Goal: Task Accomplishment & Management: Manage account settings

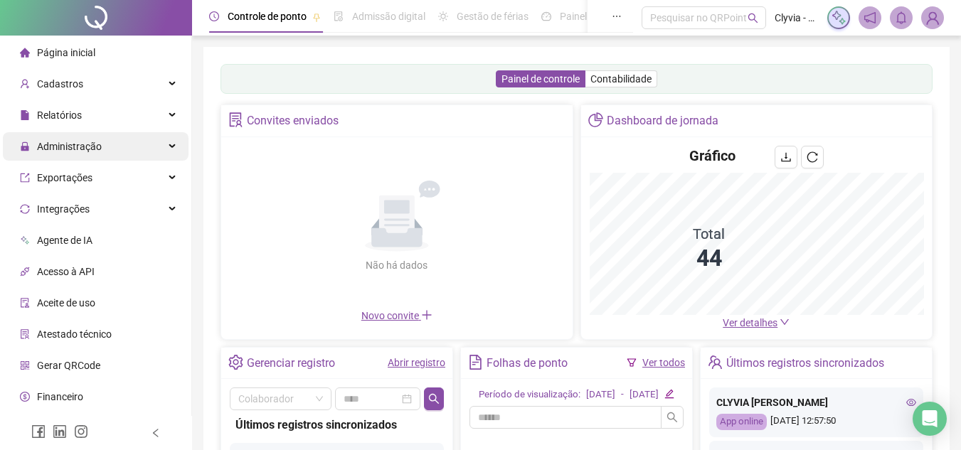
click at [46, 144] on span "Administração" at bounding box center [69, 146] width 65 height 11
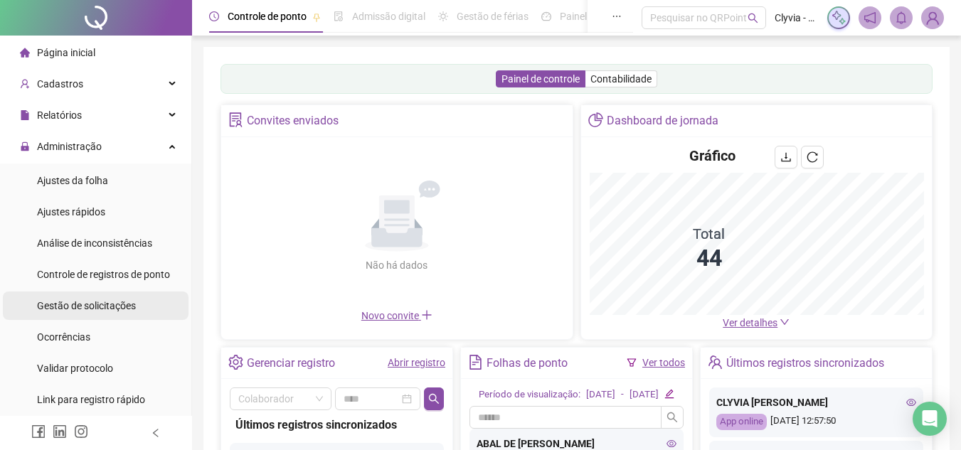
click at [105, 309] on span "Gestão de solicitações" at bounding box center [86, 305] width 99 height 11
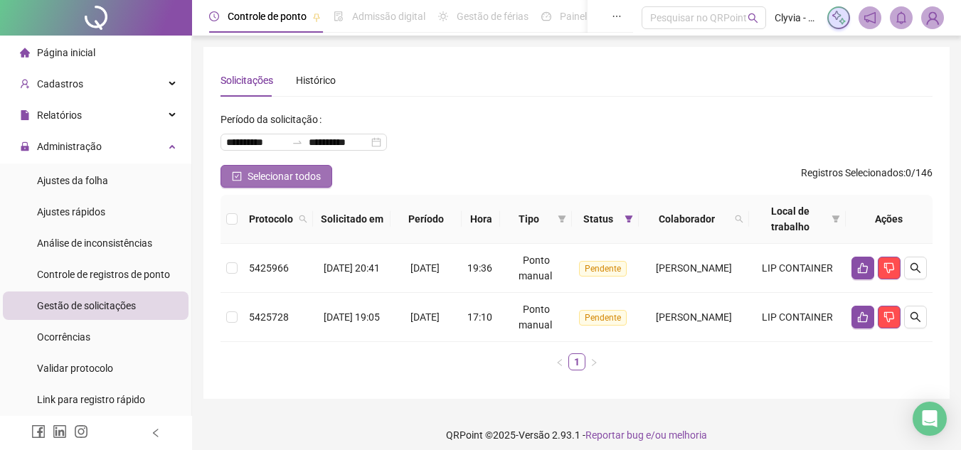
click at [290, 181] on span "Selecionar todos" at bounding box center [283, 177] width 73 height 16
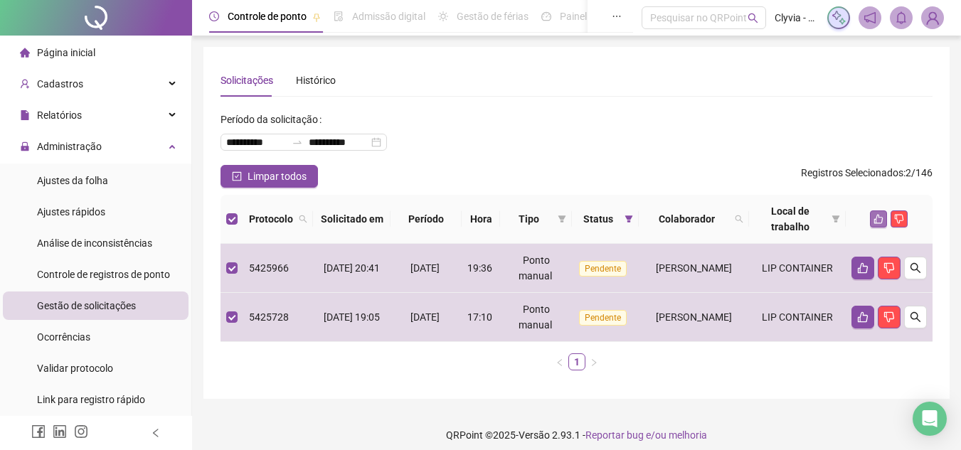
click at [882, 220] on icon "like" at bounding box center [878, 219] width 9 height 9
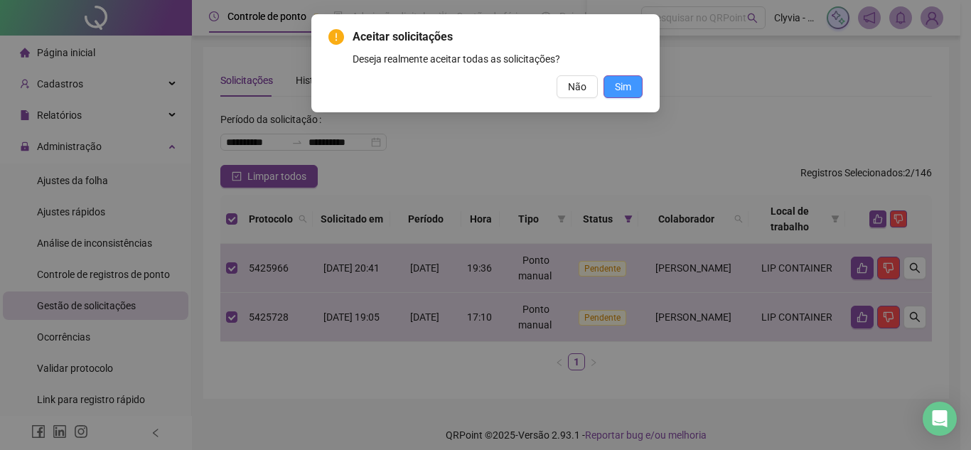
click at [628, 87] on span "Sim" at bounding box center [623, 87] width 16 height 16
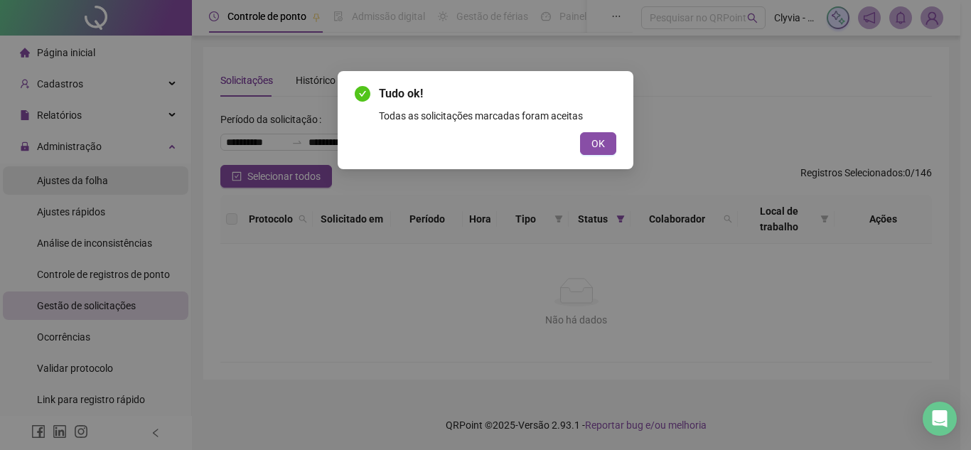
click at [106, 180] on div "Tudo ok! Todas as solicitações marcadas foram aceitas OK" at bounding box center [485, 225] width 971 height 450
click at [594, 144] on span "OK" at bounding box center [599, 144] width 14 height 16
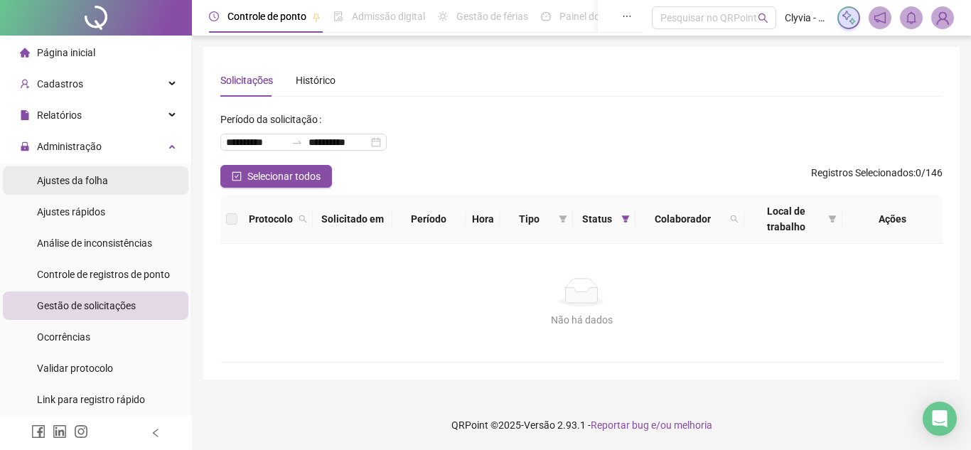
click at [140, 185] on li "Ajustes da folha" at bounding box center [96, 180] width 186 height 28
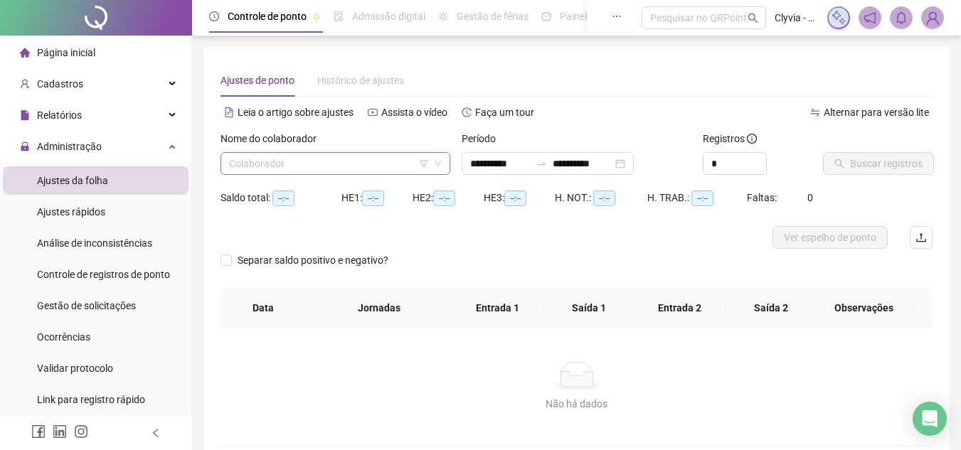
click at [284, 156] on input "search" at bounding box center [329, 163] width 200 height 21
type input "**********"
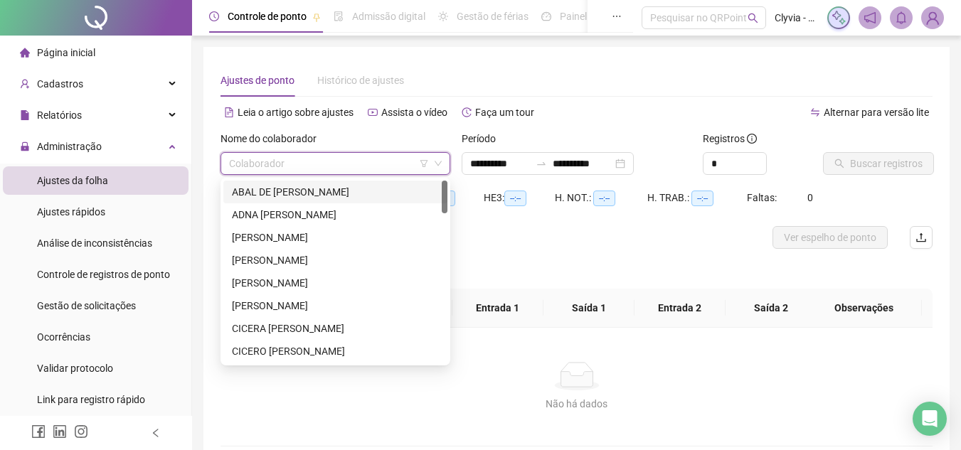
click at [419, 165] on input "search" at bounding box center [329, 163] width 200 height 21
click at [422, 165] on icon "filter" at bounding box center [424, 163] width 8 height 7
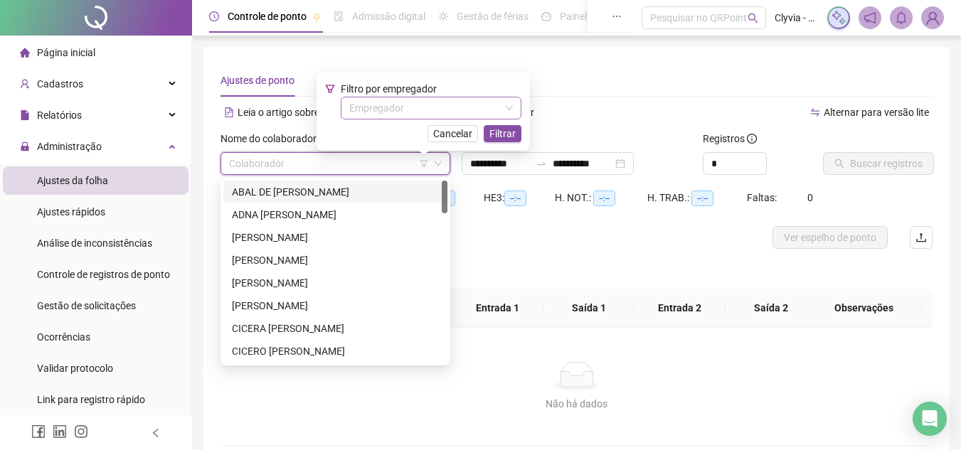
click at [437, 110] on input "search" at bounding box center [424, 107] width 151 height 21
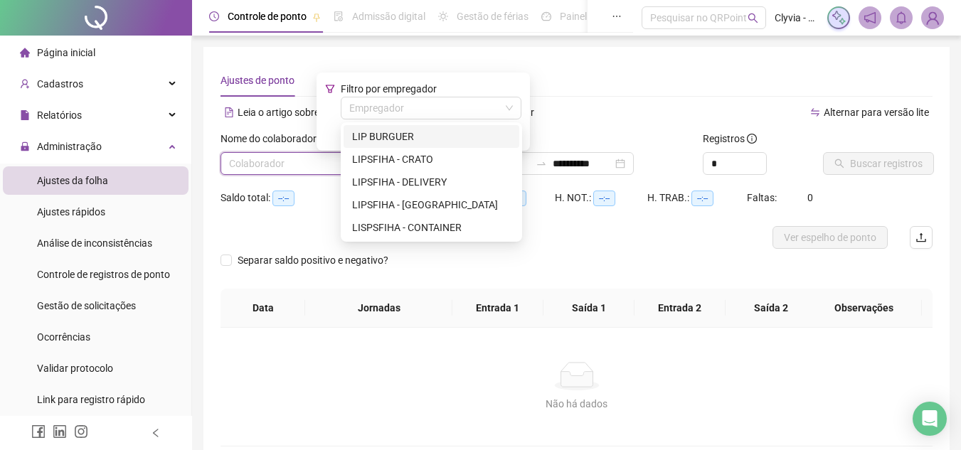
click at [434, 134] on div "LIP BURGUER" at bounding box center [431, 137] width 159 height 16
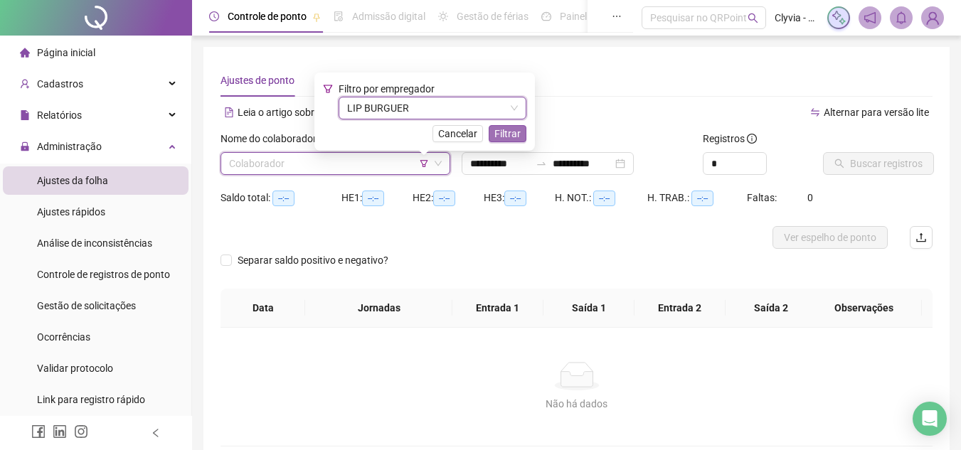
click at [505, 130] on span "Filtrar" at bounding box center [507, 134] width 26 height 16
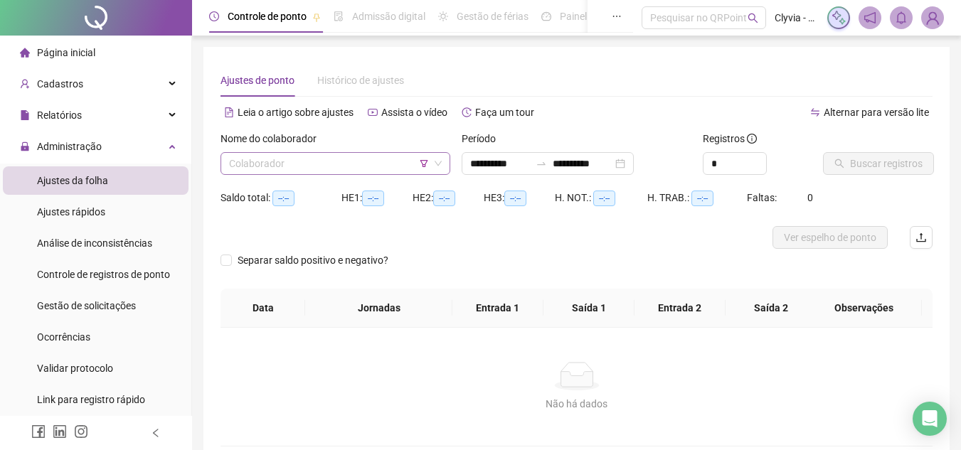
click at [409, 159] on input "search" at bounding box center [329, 163] width 200 height 21
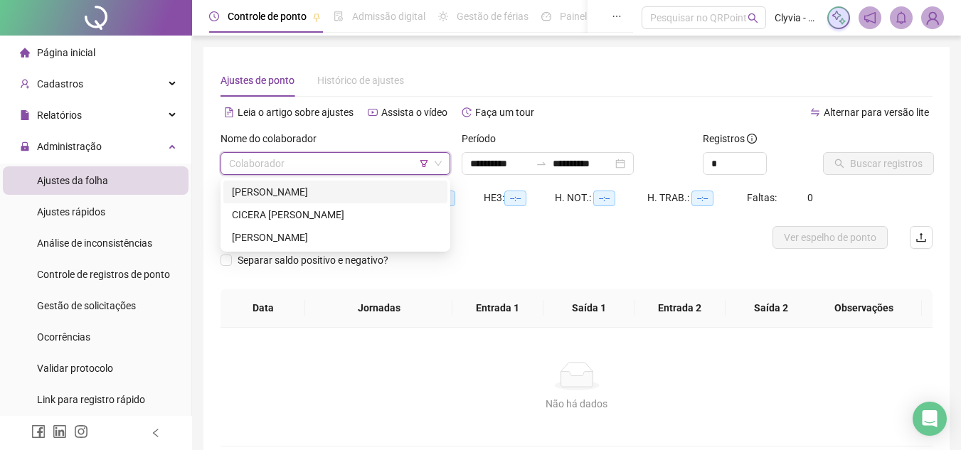
click at [309, 185] on div "[PERSON_NAME]" at bounding box center [335, 192] width 207 height 16
click at [309, 185] on div "Nome do colaborador Colaborador" at bounding box center [335, 158] width 241 height 55
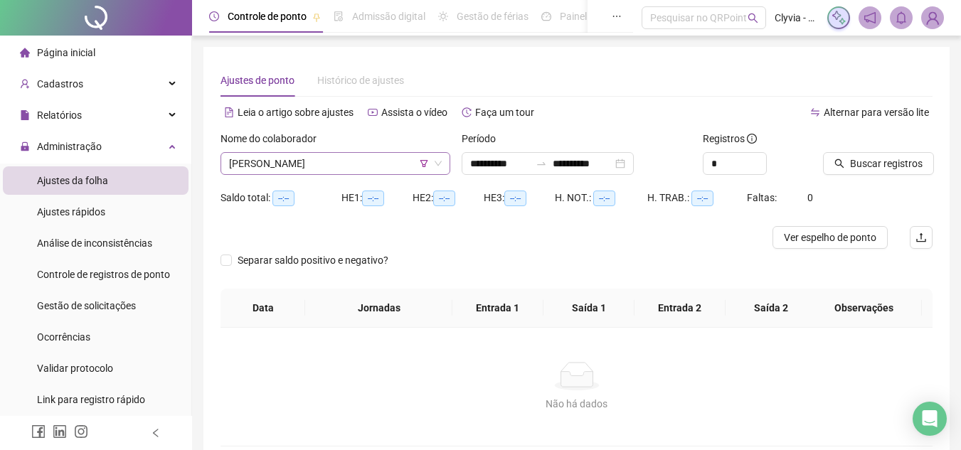
click at [333, 168] on span "[PERSON_NAME]" at bounding box center [335, 163] width 213 height 21
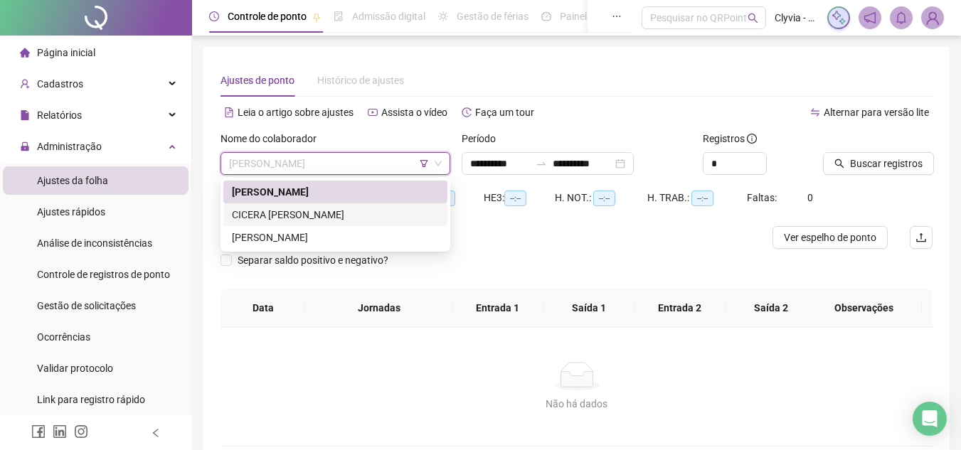
click at [317, 207] on div "CICERA [PERSON_NAME]" at bounding box center [335, 215] width 207 height 16
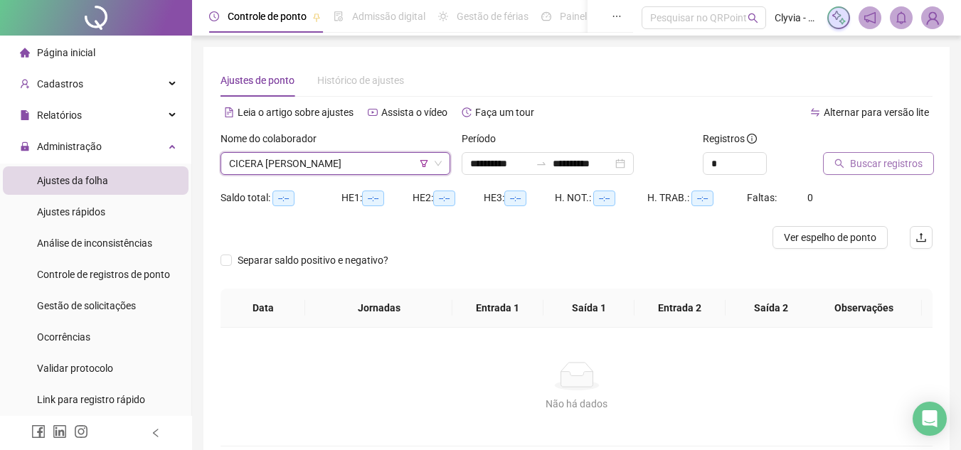
click at [883, 166] on span "Buscar registros" at bounding box center [886, 164] width 73 height 16
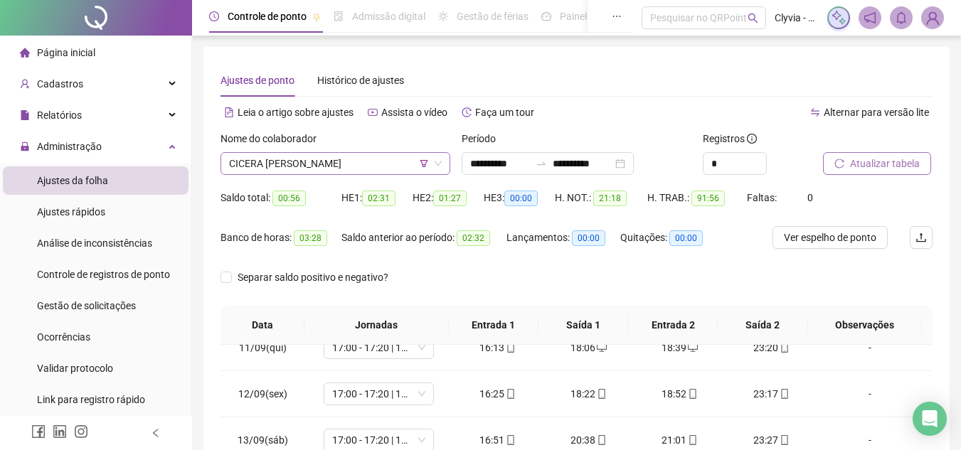
click at [392, 165] on span "CICERA [PERSON_NAME]" at bounding box center [335, 163] width 213 height 21
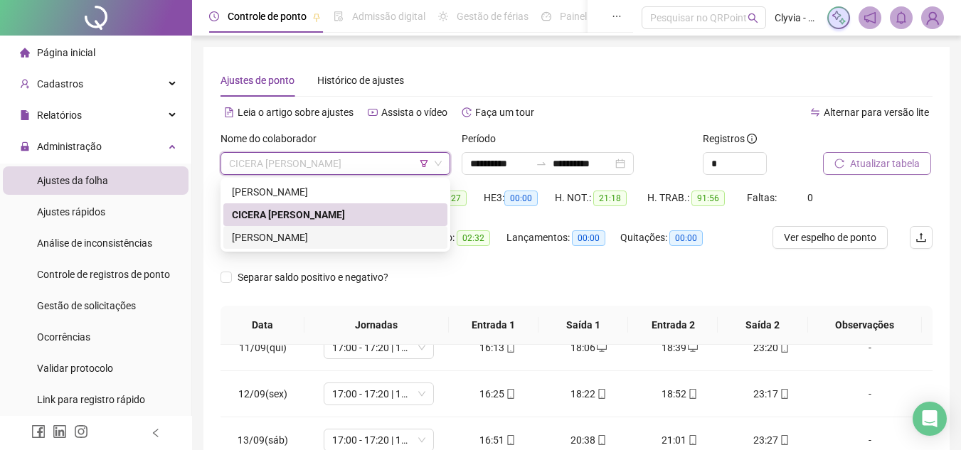
click at [332, 235] on div "[PERSON_NAME]" at bounding box center [335, 238] width 207 height 16
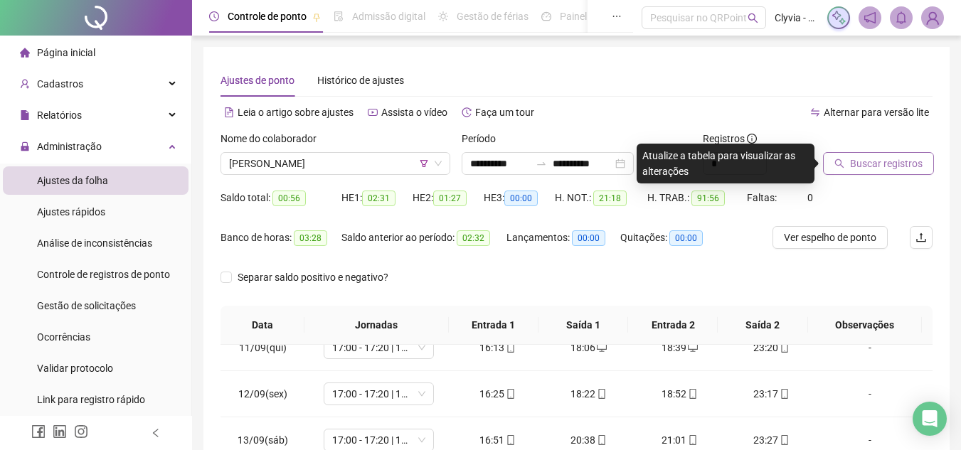
click at [840, 164] on icon "search" at bounding box center [839, 164] width 10 height 10
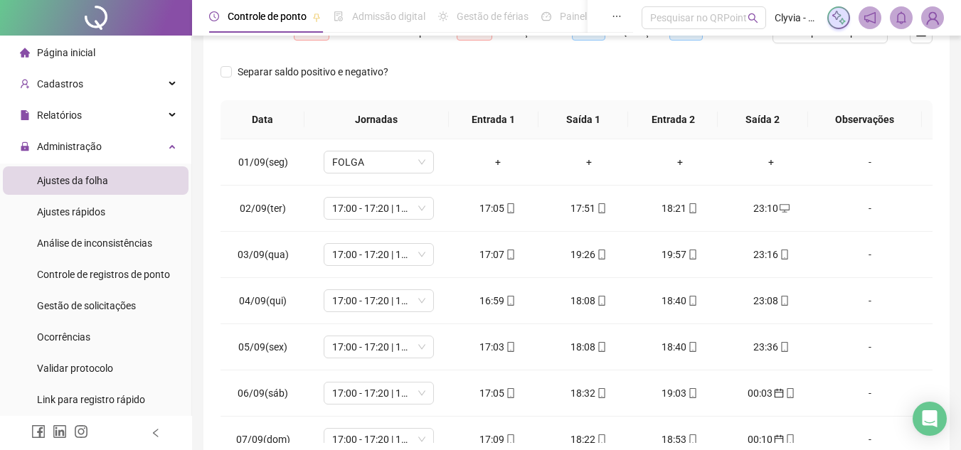
scroll to position [63, 0]
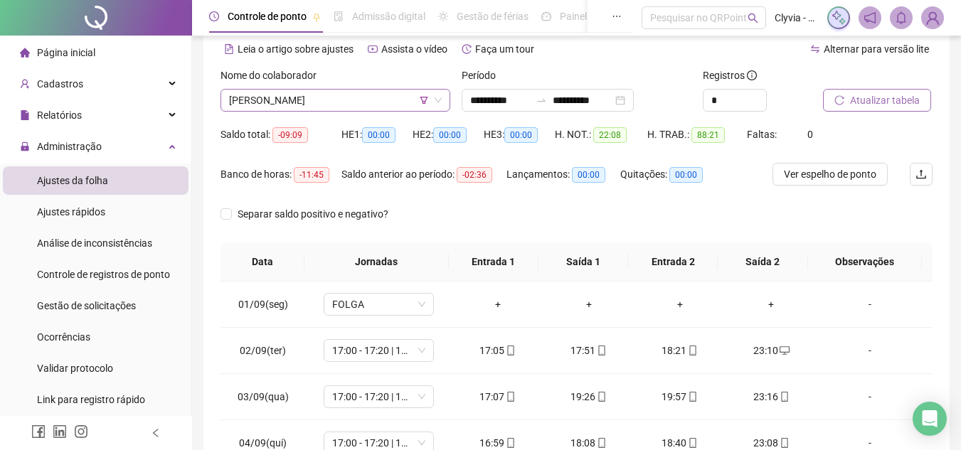
click at [373, 107] on span "[PERSON_NAME]" at bounding box center [335, 100] width 213 height 21
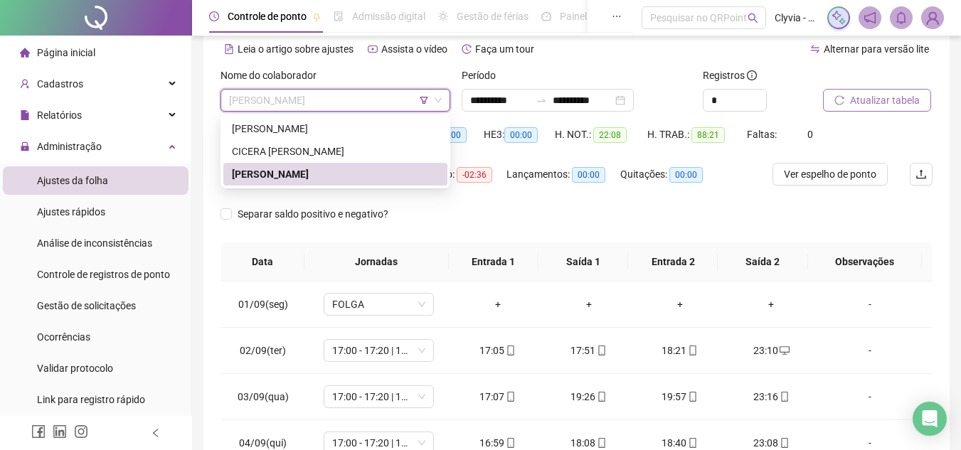
click at [373, 107] on span "[PERSON_NAME]" at bounding box center [335, 100] width 213 height 21
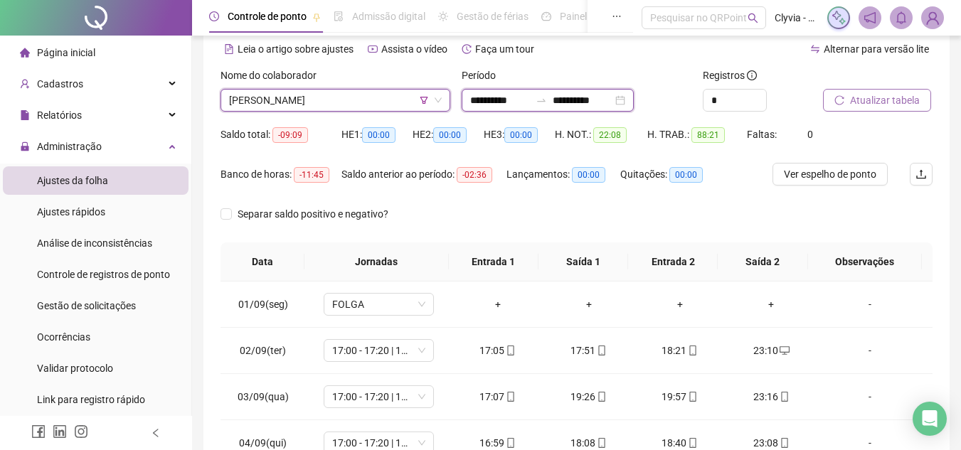
click at [530, 96] on input "**********" at bounding box center [500, 100] width 60 height 16
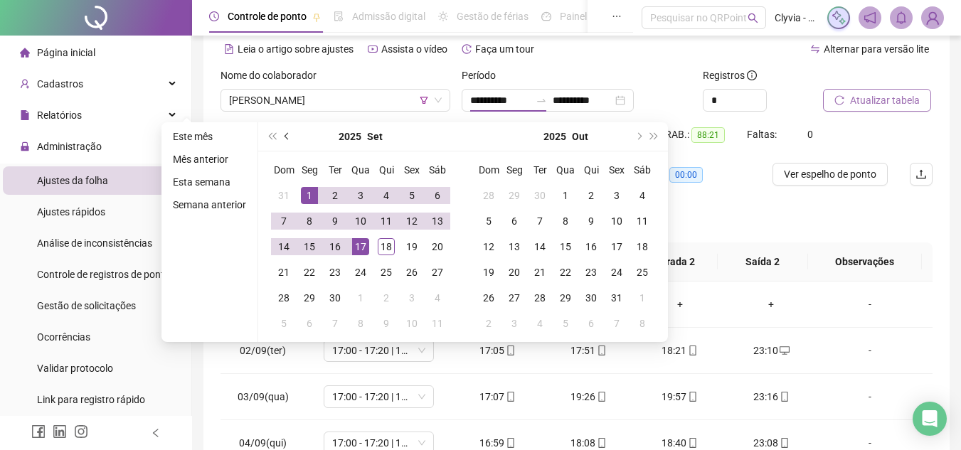
click at [283, 140] on button "prev-year" at bounding box center [287, 136] width 16 height 28
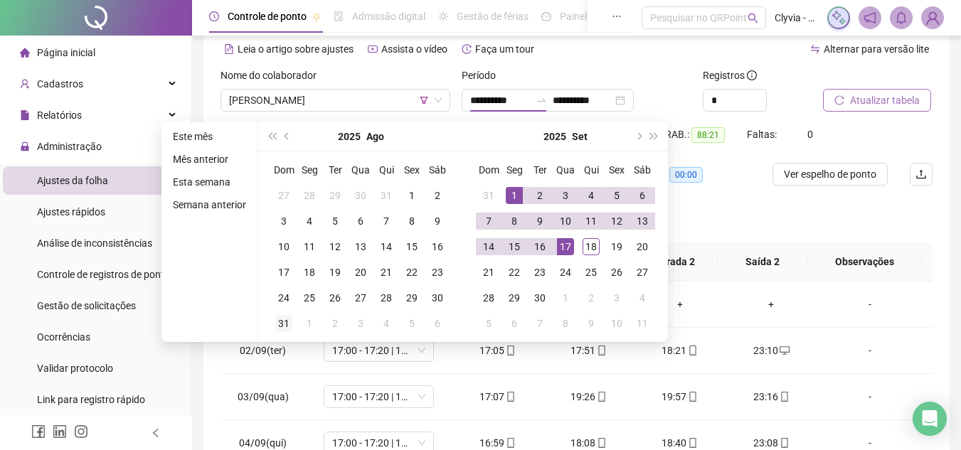
type input "**********"
click at [275, 324] on div "31" at bounding box center [283, 323] width 17 height 17
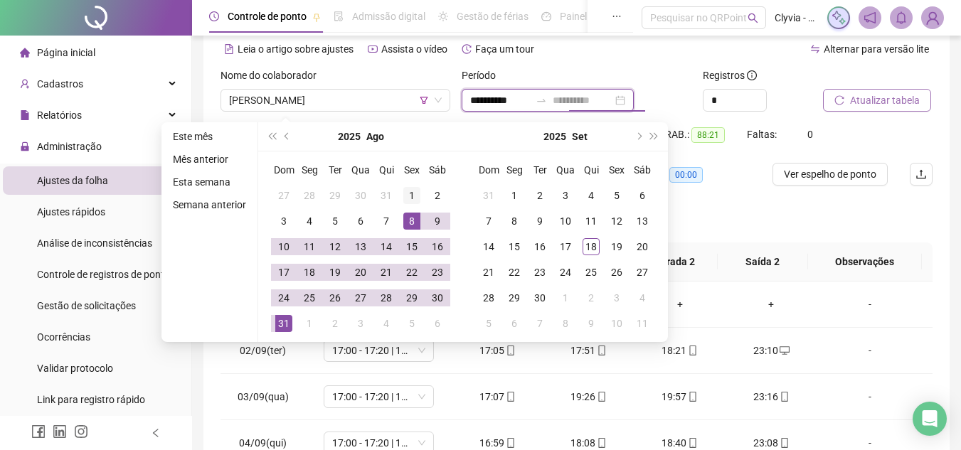
type input "**********"
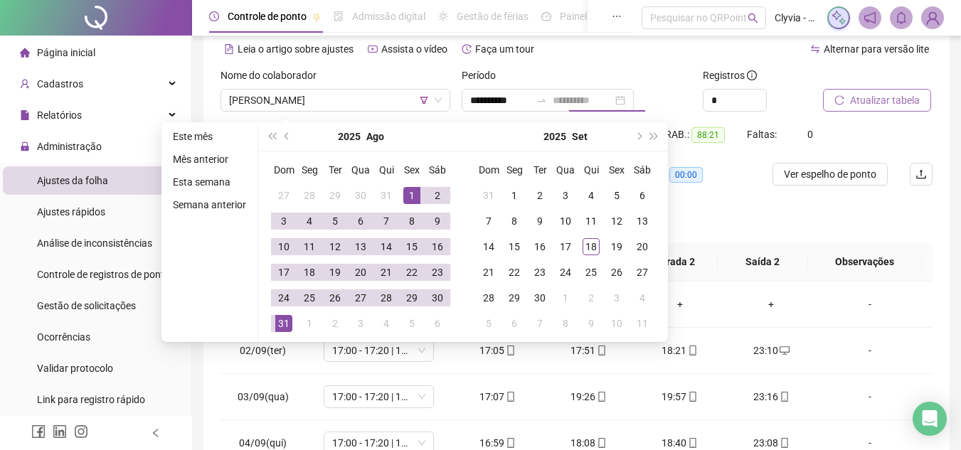
click at [416, 201] on div "1" at bounding box center [411, 195] width 17 height 17
type input "**********"
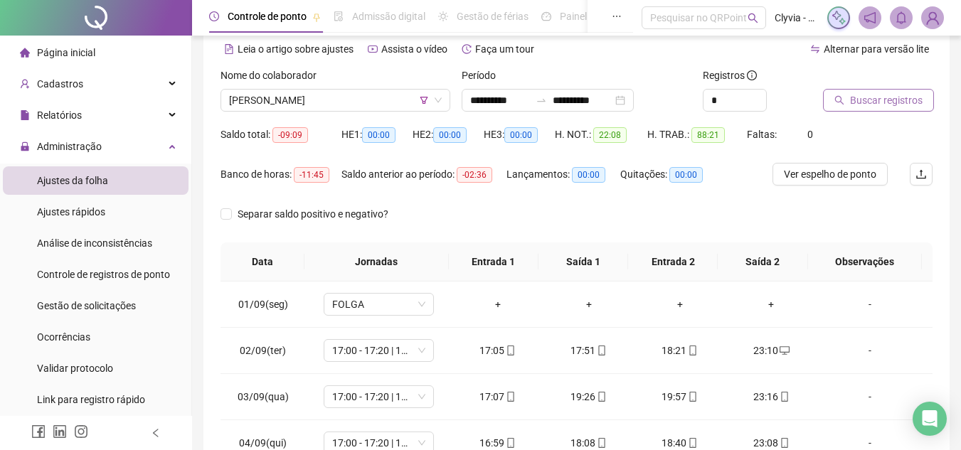
click at [878, 97] on span "Buscar registros" at bounding box center [886, 100] width 73 height 16
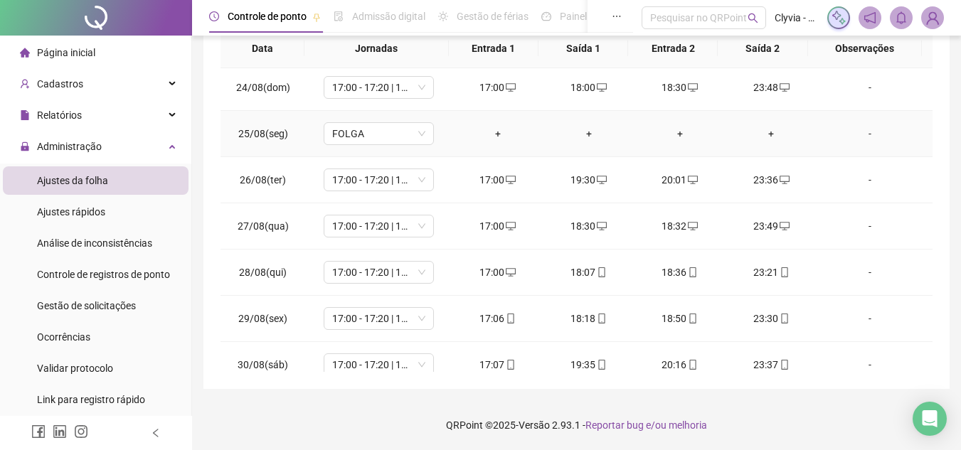
scroll to position [205, 0]
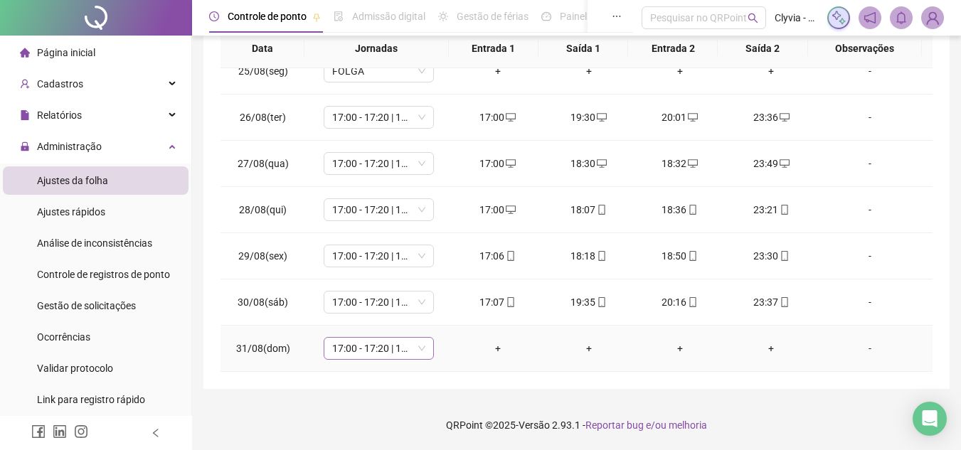
click at [406, 348] on span "17:00 - 17:20 | 17:50 - 00:00" at bounding box center [378, 348] width 93 height 21
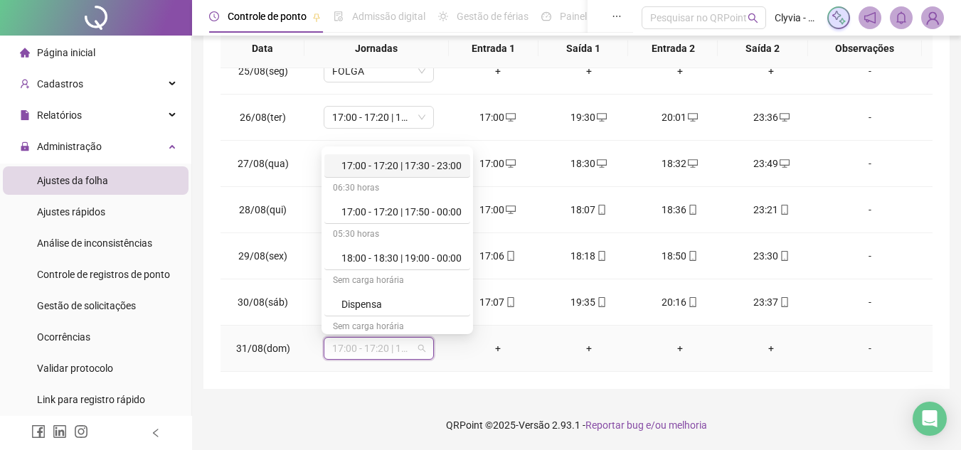
scroll to position [881, 0]
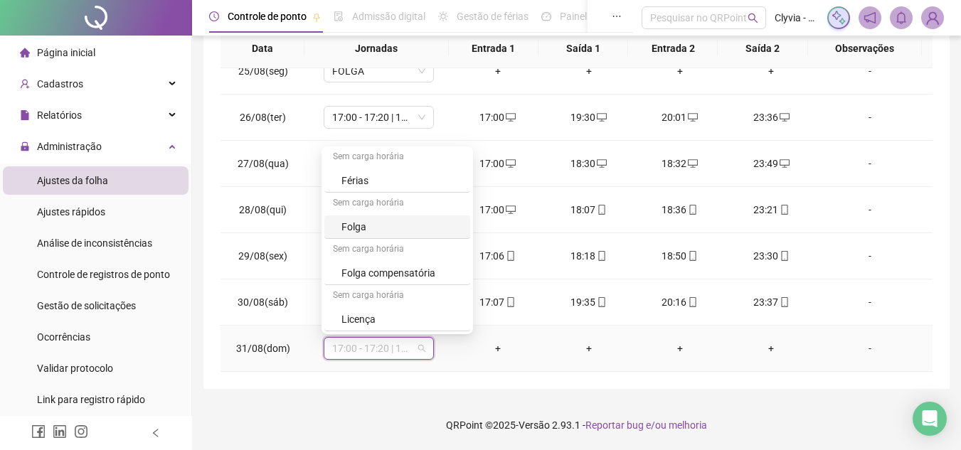
click at [396, 235] on div "Folga" at bounding box center [397, 226] width 146 height 23
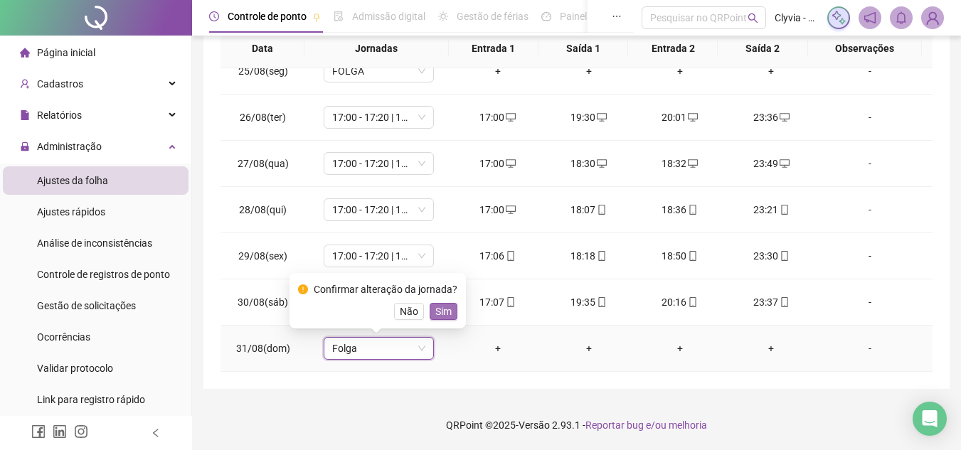
click at [441, 315] on span "Sim" at bounding box center [443, 312] width 16 height 16
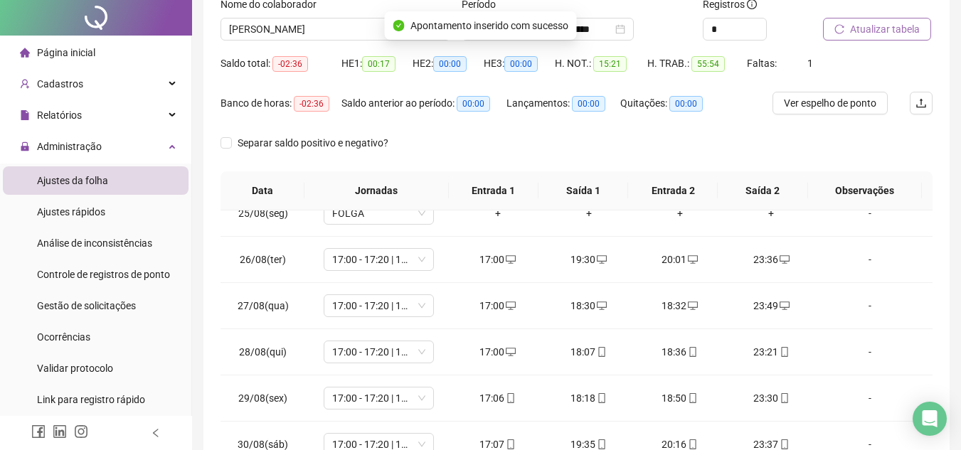
scroll to position [0, 0]
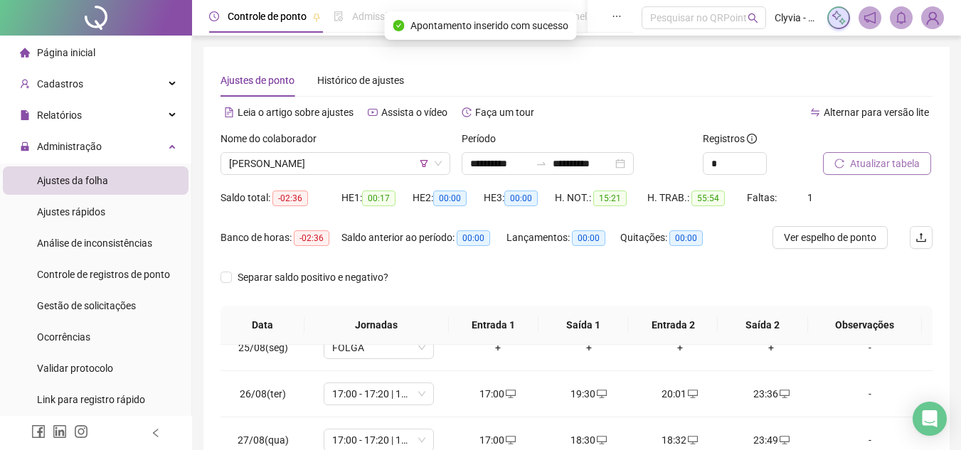
click at [871, 157] on span "Atualizar tabela" at bounding box center [885, 164] width 70 height 16
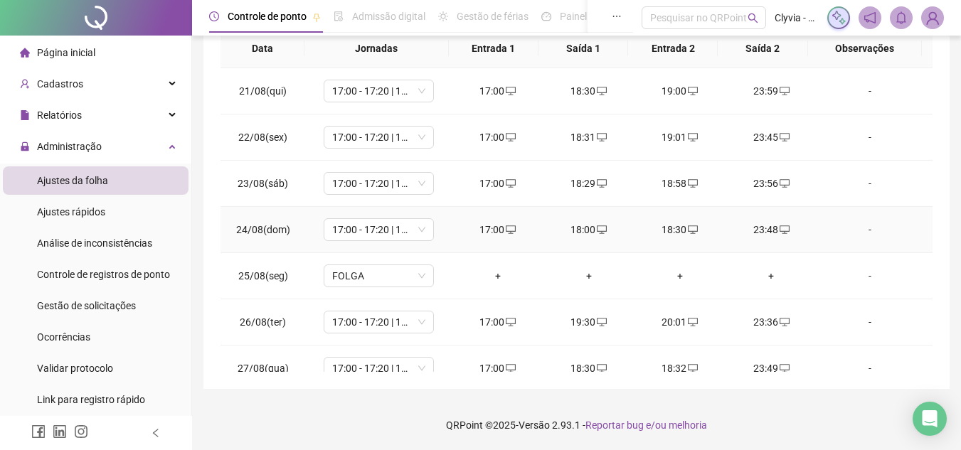
scroll to position [63, 0]
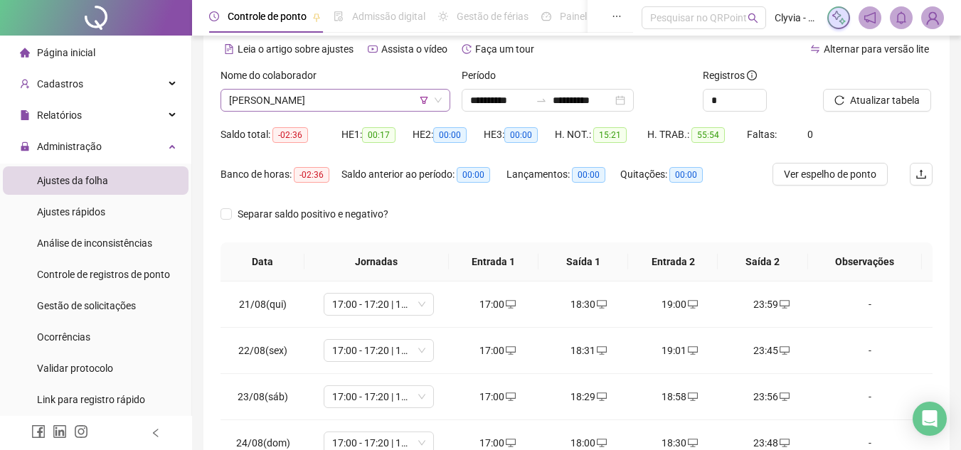
click at [388, 107] on span "[PERSON_NAME]" at bounding box center [335, 100] width 213 height 21
click at [587, 101] on input "**********" at bounding box center [582, 100] width 60 height 16
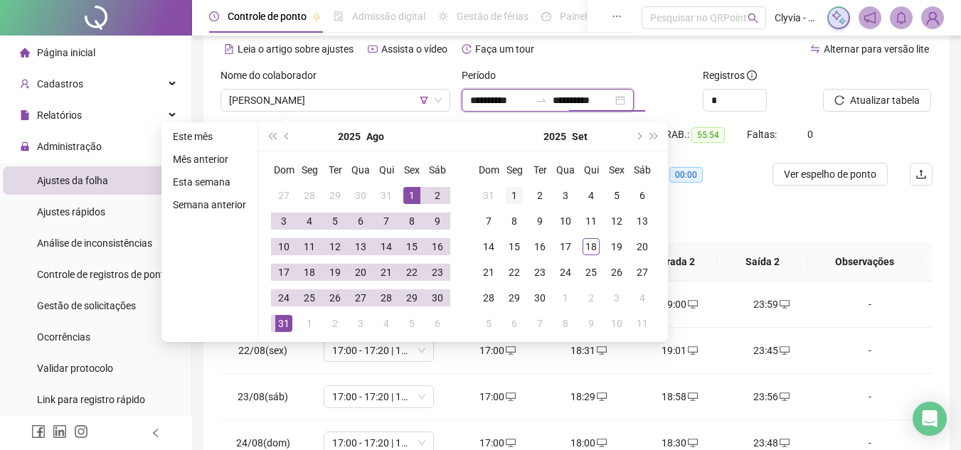
type input "**********"
click at [516, 189] on div "1" at bounding box center [514, 195] width 17 height 17
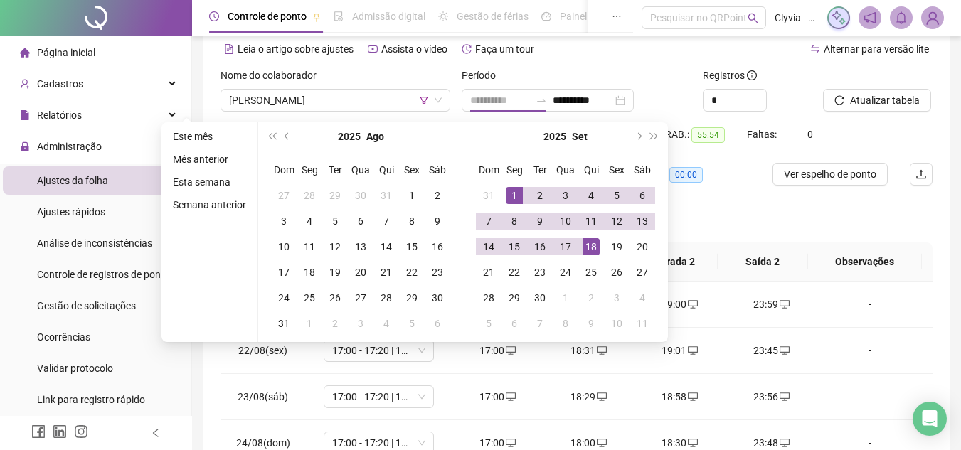
click at [585, 249] on div "18" at bounding box center [590, 246] width 17 height 17
type input "**********"
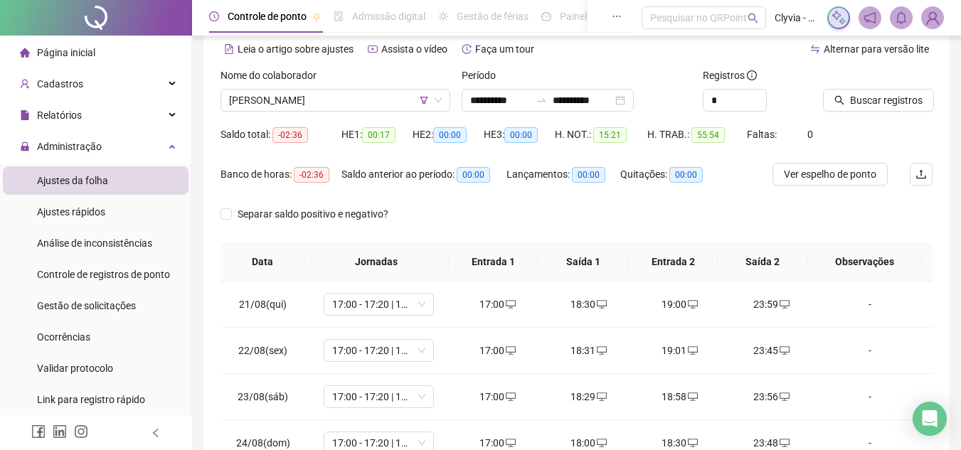
click at [823, 114] on div "Buscar registros" at bounding box center [877, 95] width 121 height 55
click at [881, 83] on div at bounding box center [860, 78] width 74 height 21
click at [879, 103] on span "Buscar registros" at bounding box center [886, 100] width 73 height 16
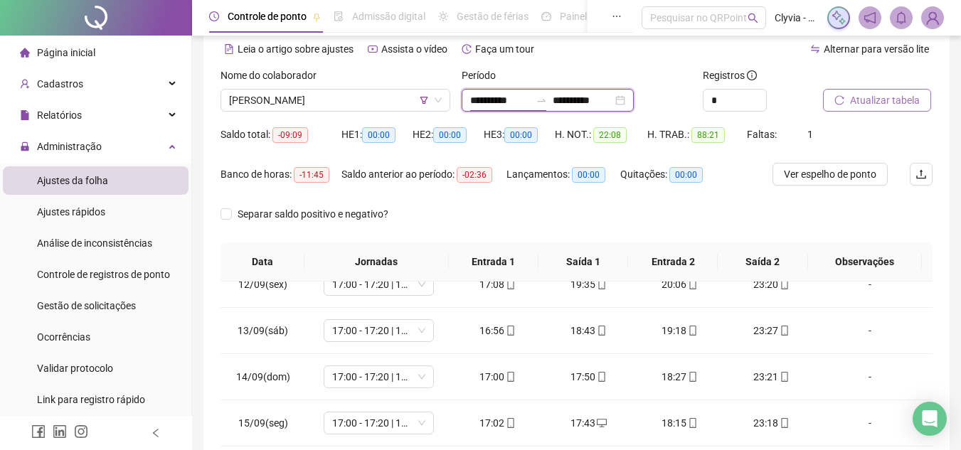
click at [520, 105] on input "**********" at bounding box center [500, 100] width 60 height 16
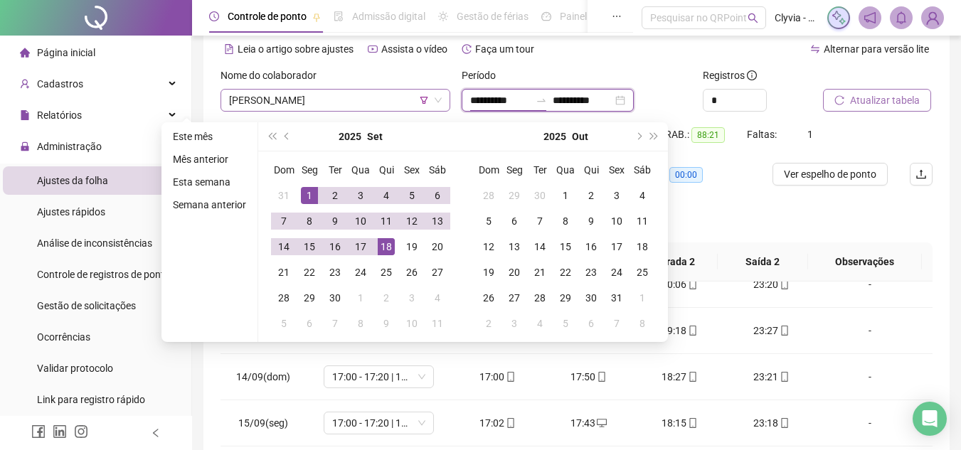
click at [398, 102] on span "[PERSON_NAME]" at bounding box center [335, 100] width 213 height 21
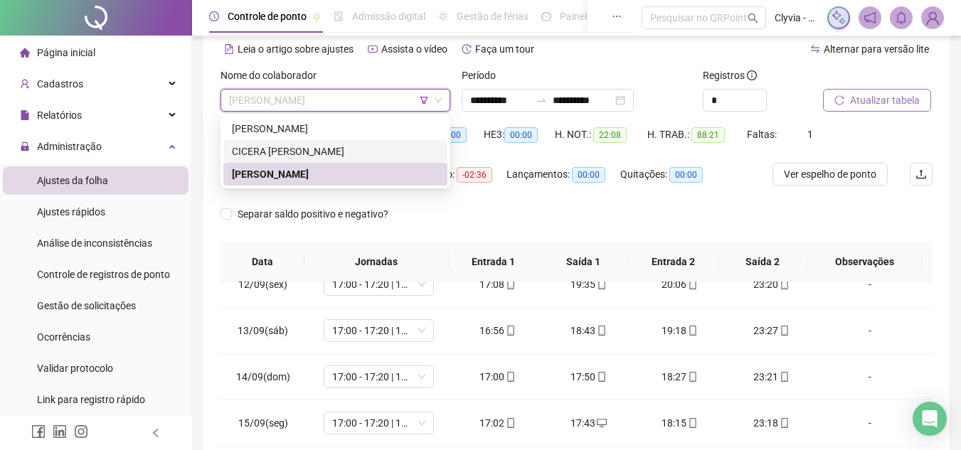
click at [309, 149] on div "CICERA [PERSON_NAME]" at bounding box center [335, 152] width 207 height 16
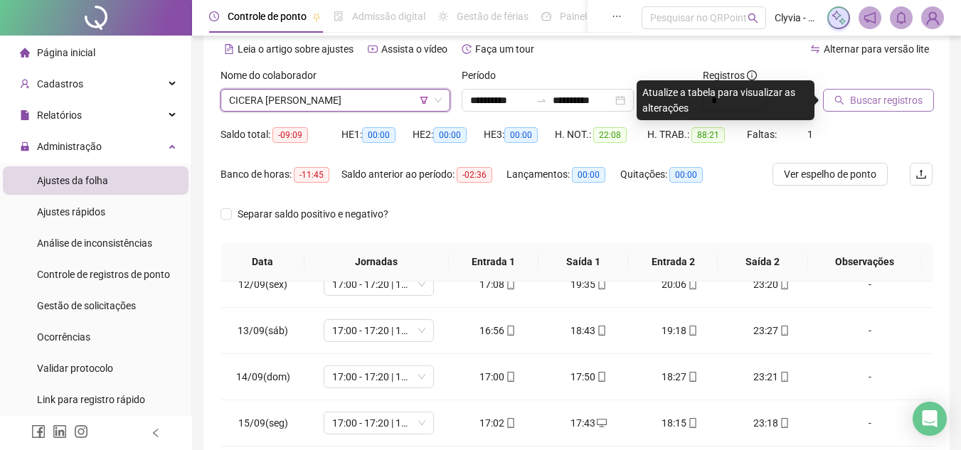
click at [907, 95] on span "Buscar registros" at bounding box center [886, 100] width 73 height 16
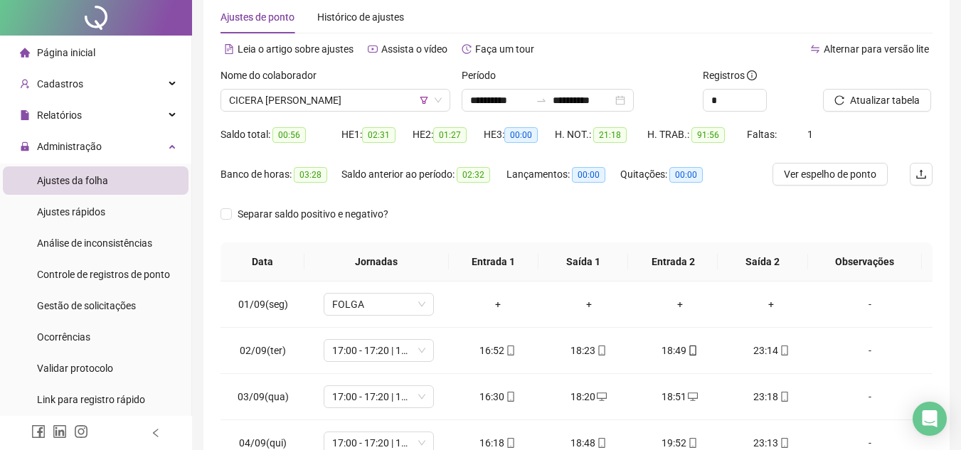
scroll to position [0, 0]
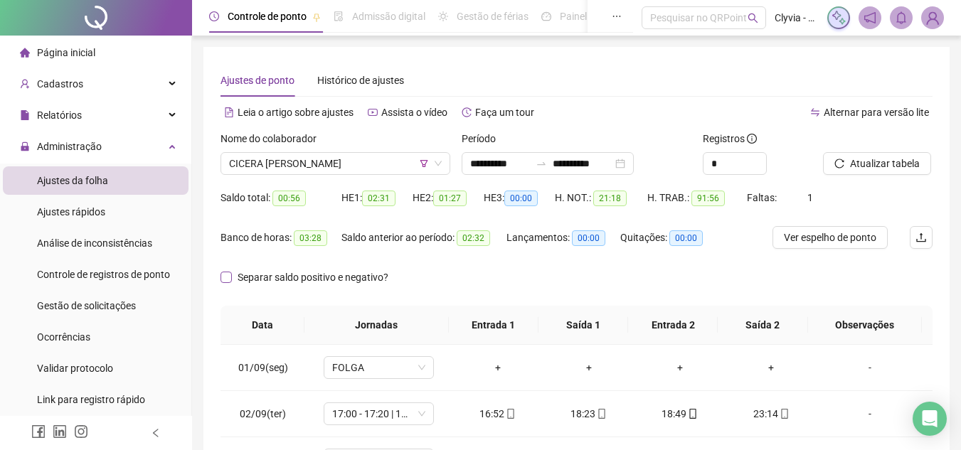
click at [286, 274] on span "Separar saldo positivo e negativo?" at bounding box center [313, 277] width 162 height 16
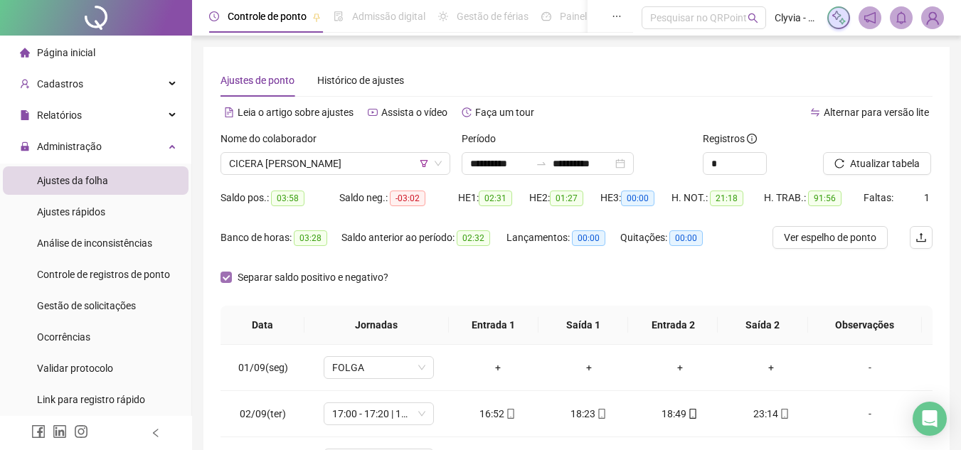
click at [270, 277] on span "Separar saldo positivo e negativo?" at bounding box center [313, 277] width 162 height 16
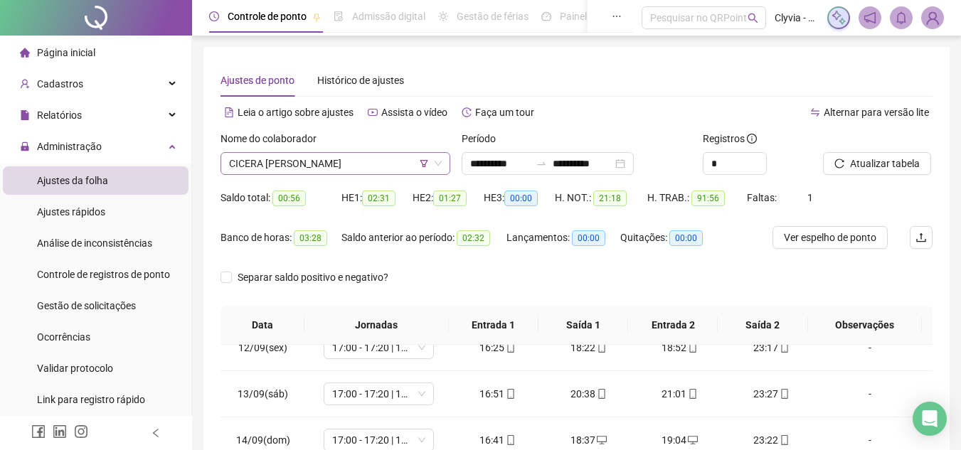
click at [353, 171] on span "CICERA [PERSON_NAME]" at bounding box center [335, 163] width 213 height 21
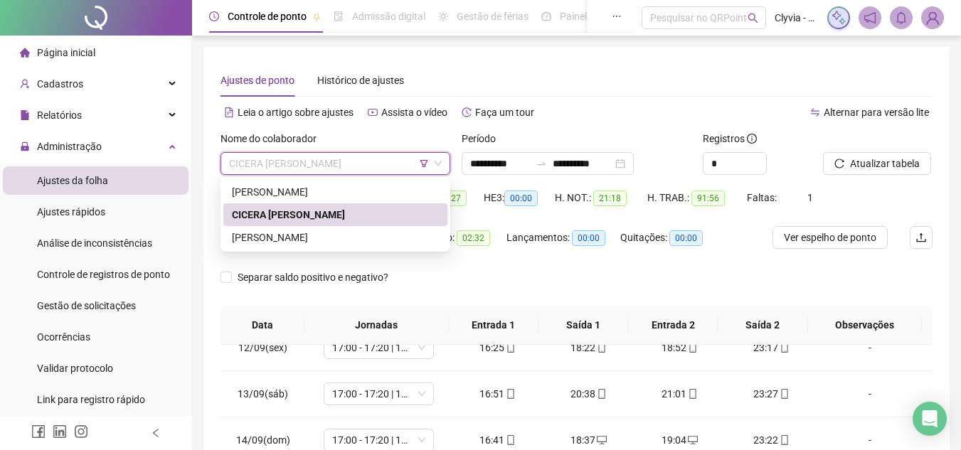
click at [353, 171] on span "CICERA [PERSON_NAME]" at bounding box center [335, 163] width 213 height 21
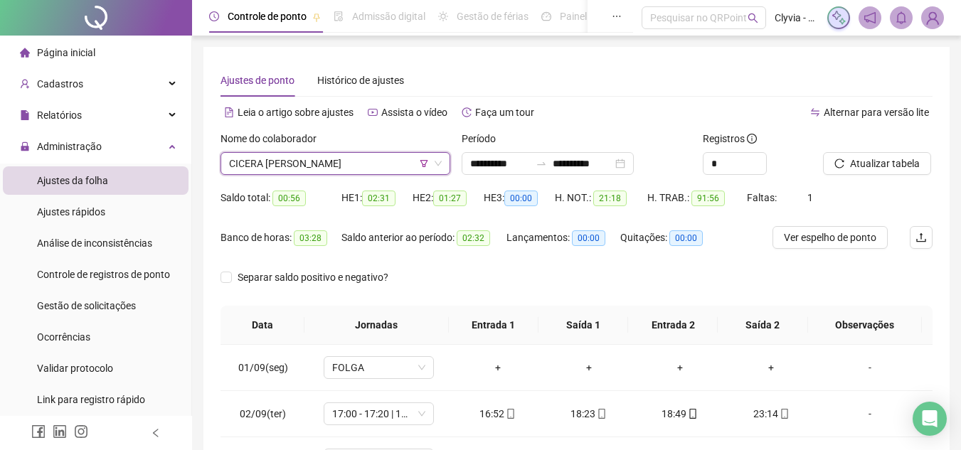
click at [371, 160] on span "CICERA [PERSON_NAME]" at bounding box center [335, 163] width 213 height 21
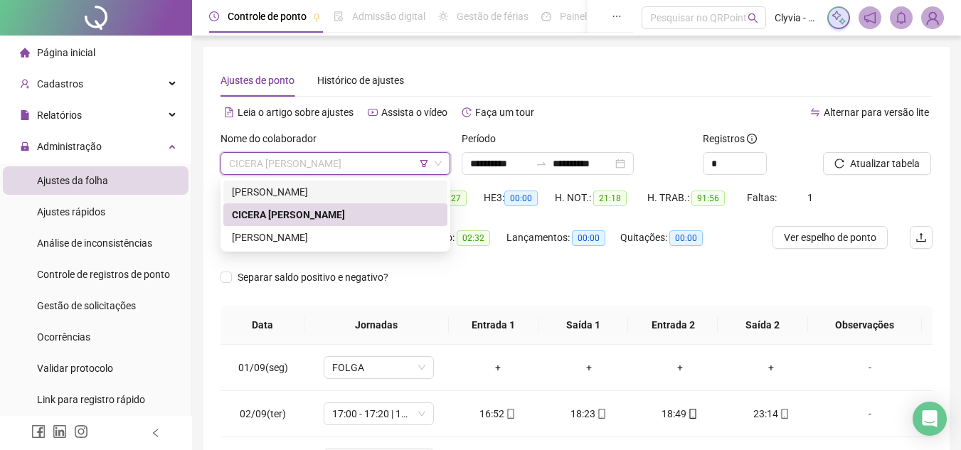
click at [423, 161] on icon "filter" at bounding box center [424, 163] width 9 height 9
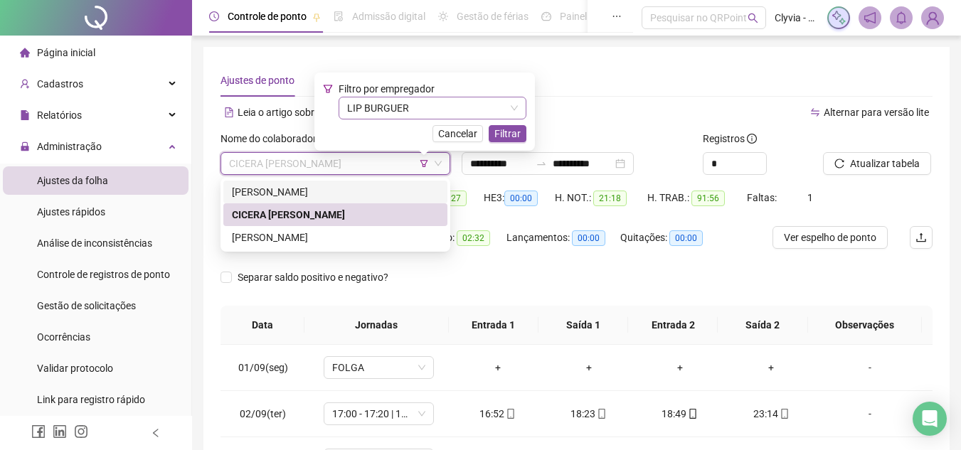
click at [430, 103] on span "LIP BURGUER" at bounding box center [432, 107] width 171 height 21
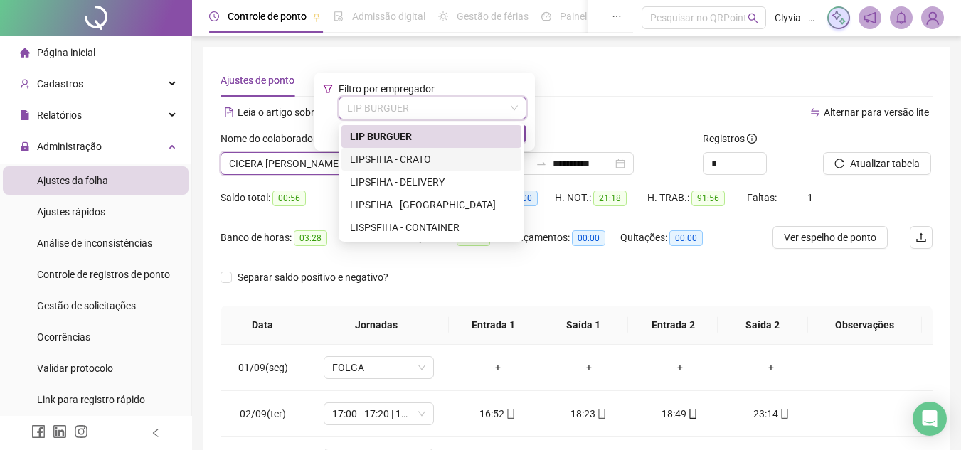
drag, startPoint x: 386, startPoint y: 160, endPoint x: 453, endPoint y: 147, distance: 68.1
click at [386, 160] on div "LIPSFIHA - CRATO" at bounding box center [431, 159] width 163 height 16
click at [386, 160] on span "CICERA [PERSON_NAME]" at bounding box center [335, 163] width 213 height 21
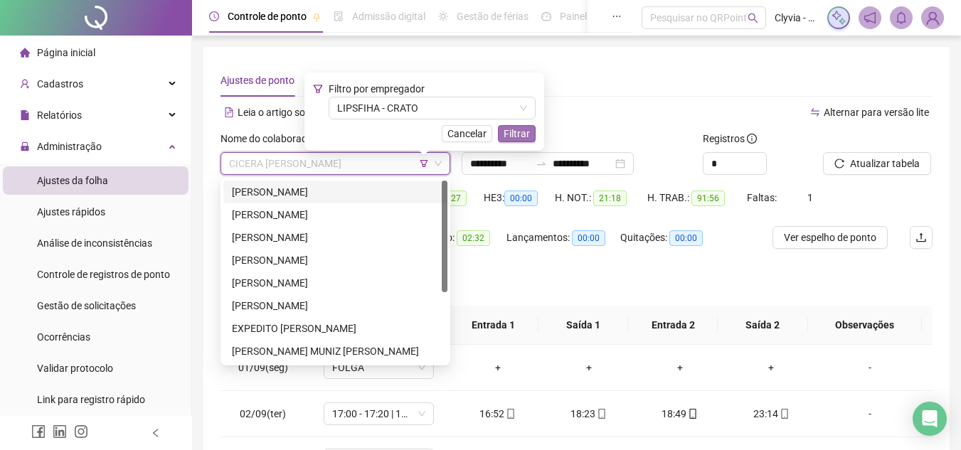
click at [528, 129] on span "Filtrar" at bounding box center [516, 134] width 26 height 16
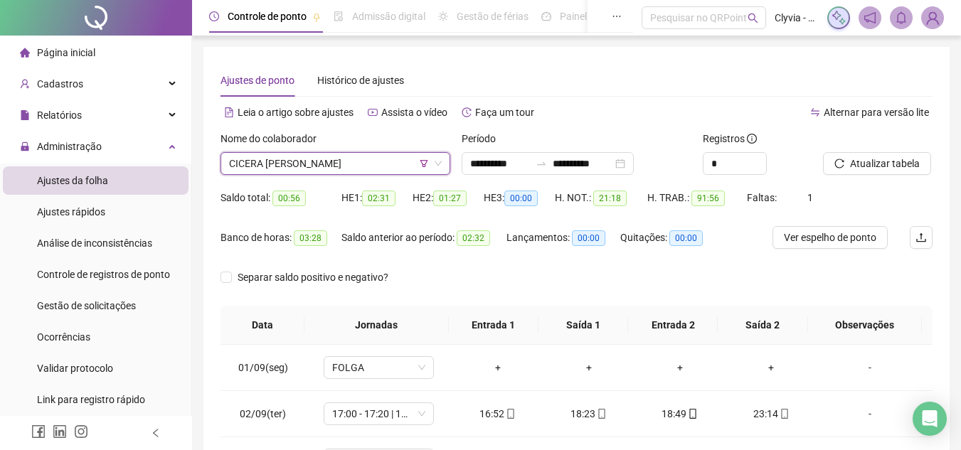
click at [334, 168] on span "CICERA [PERSON_NAME]" at bounding box center [335, 163] width 213 height 21
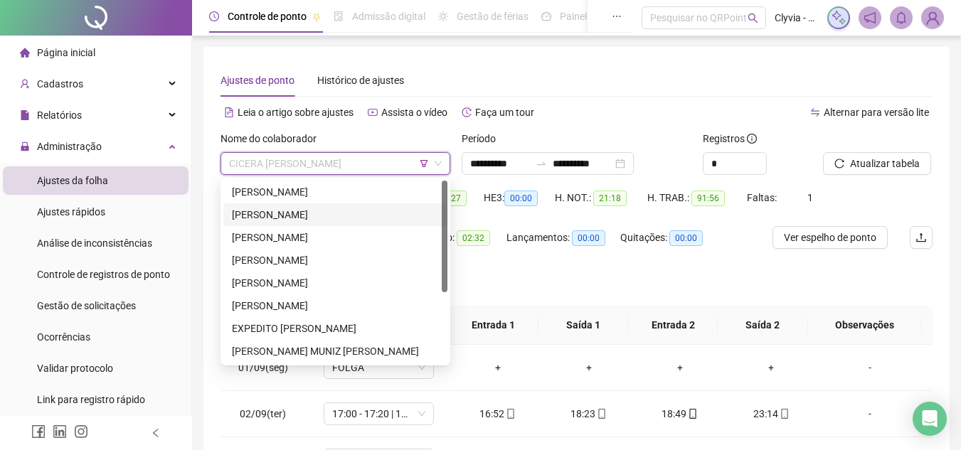
click at [300, 205] on div "[PERSON_NAME]" at bounding box center [335, 214] width 224 height 23
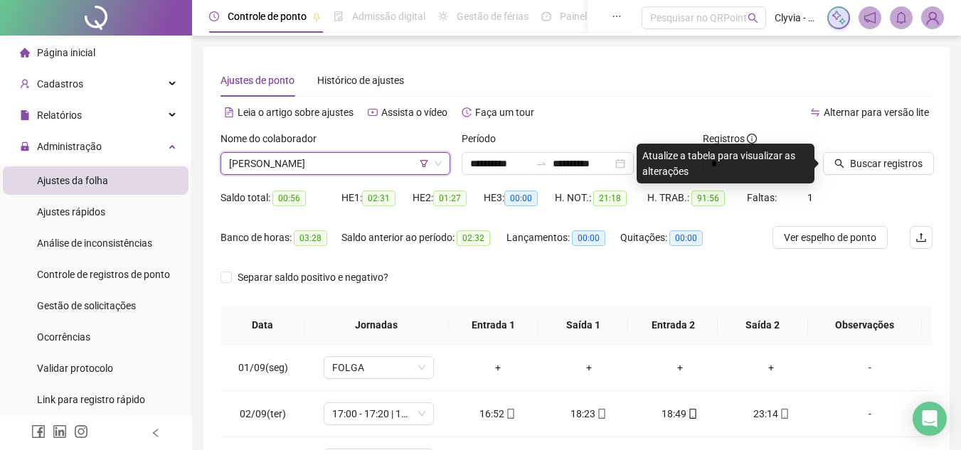
click at [299, 171] on span "[PERSON_NAME]" at bounding box center [335, 163] width 213 height 21
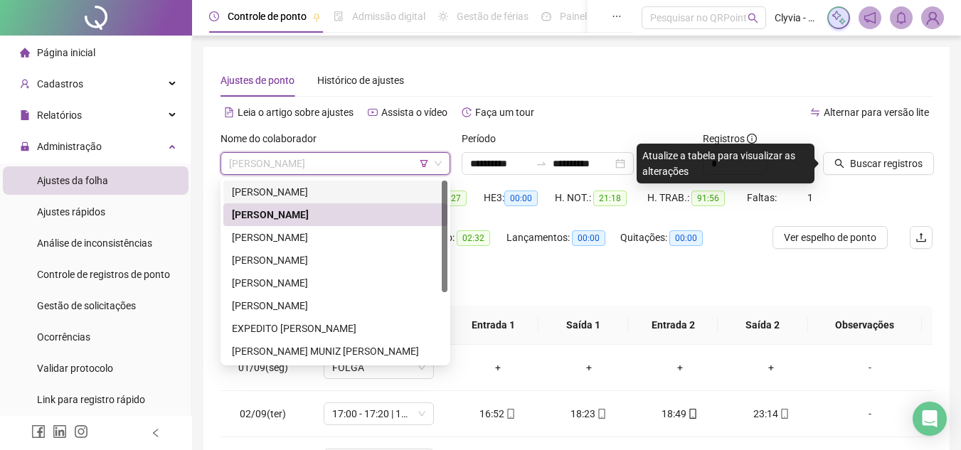
click at [291, 193] on div "[PERSON_NAME]" at bounding box center [335, 192] width 207 height 16
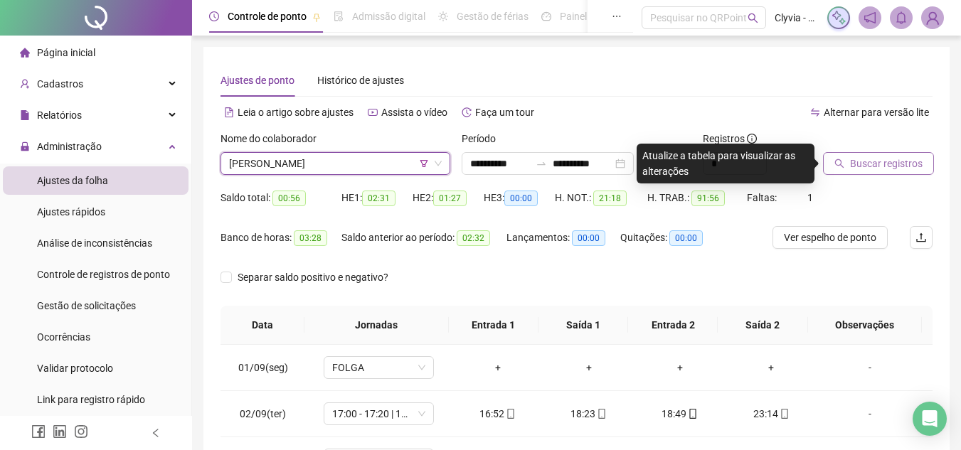
click at [855, 156] on span "Buscar registros" at bounding box center [886, 164] width 73 height 16
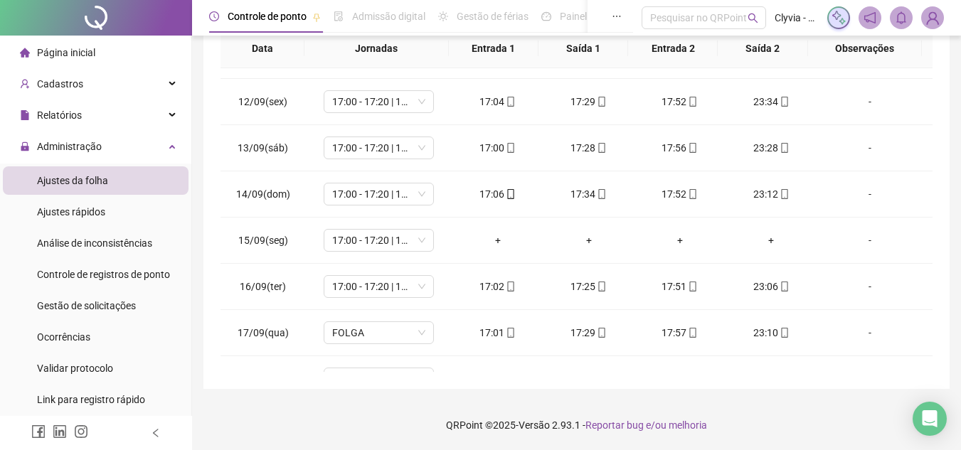
scroll to position [528, 0]
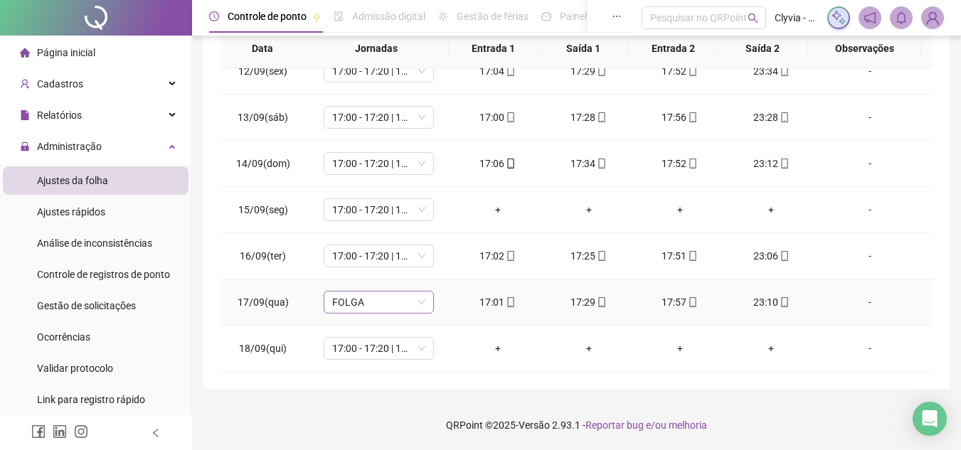
click at [397, 306] on span "FOLGA" at bounding box center [378, 302] width 93 height 21
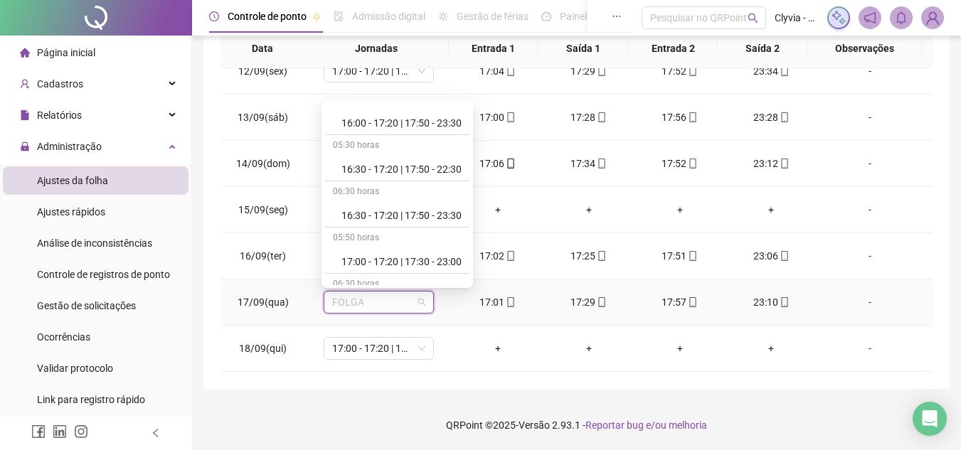
scroll to position [640, 0]
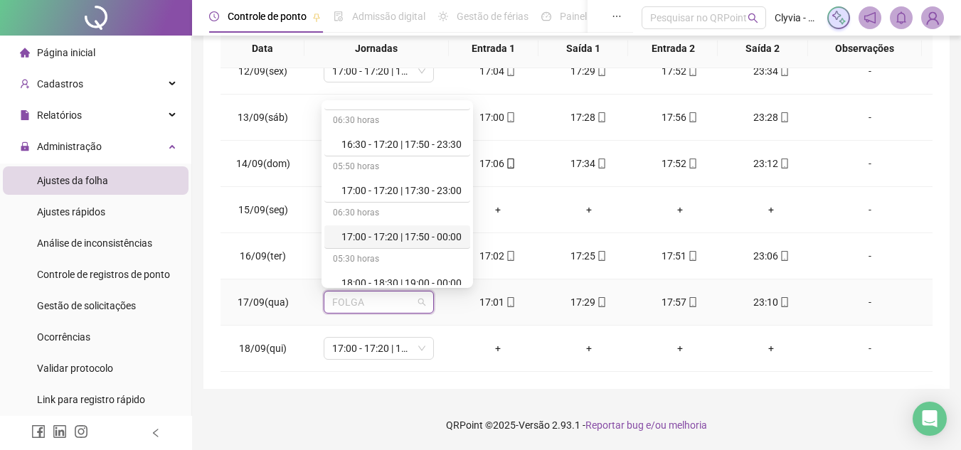
click at [438, 238] on div "17:00 - 17:20 | 17:50 - 00:00" at bounding box center [401, 237] width 120 height 16
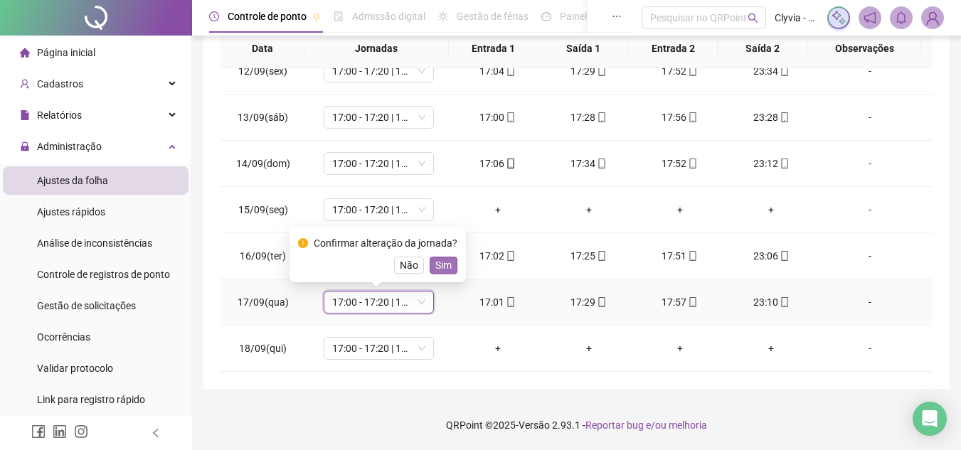
click at [446, 257] on span "Sim" at bounding box center [443, 265] width 16 height 16
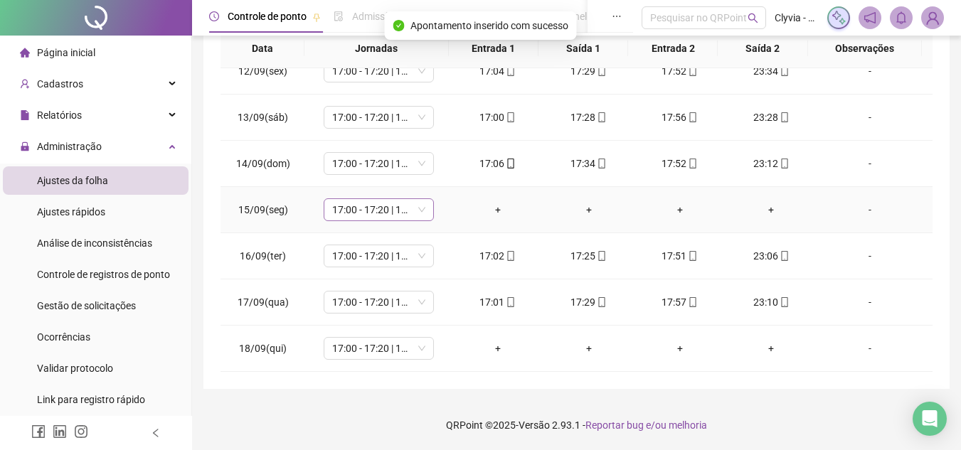
click at [385, 215] on span "17:00 - 17:20 | 17:50 - 00:00" at bounding box center [378, 209] width 93 height 21
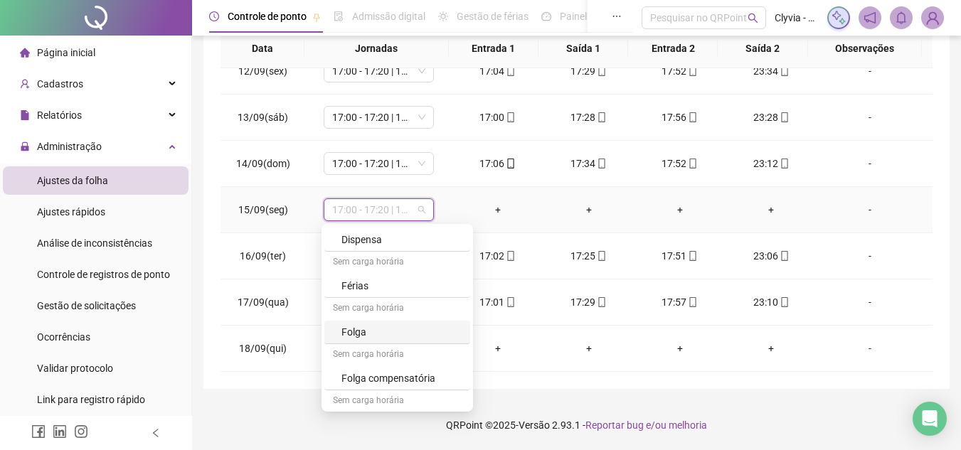
scroll to position [881, 0]
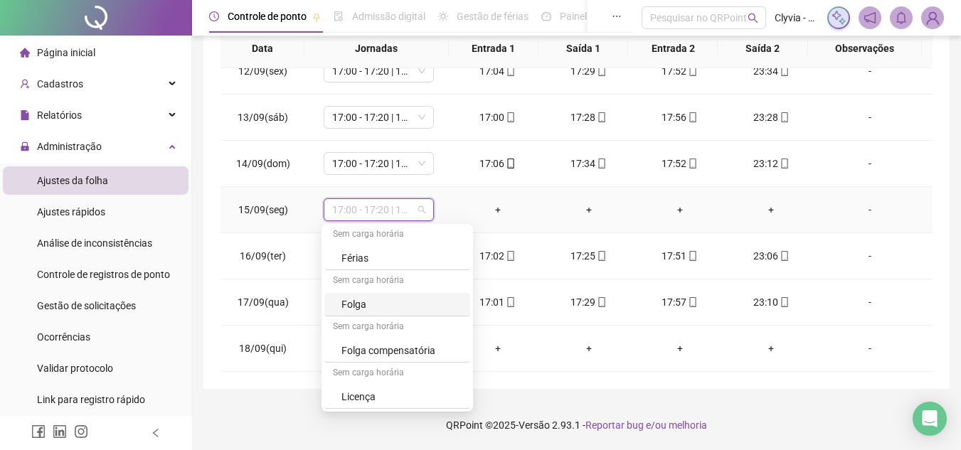
click at [386, 309] on div "Folga" at bounding box center [401, 305] width 120 height 16
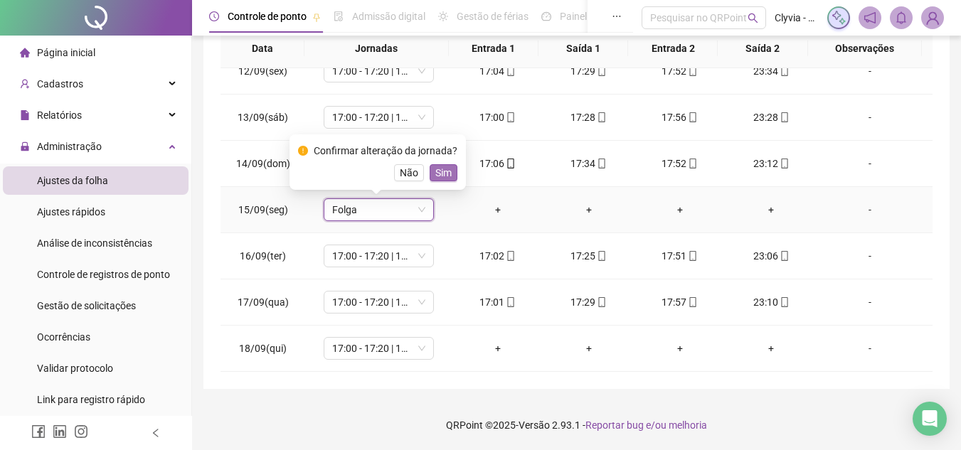
click at [447, 171] on span "Sim" at bounding box center [443, 173] width 16 height 16
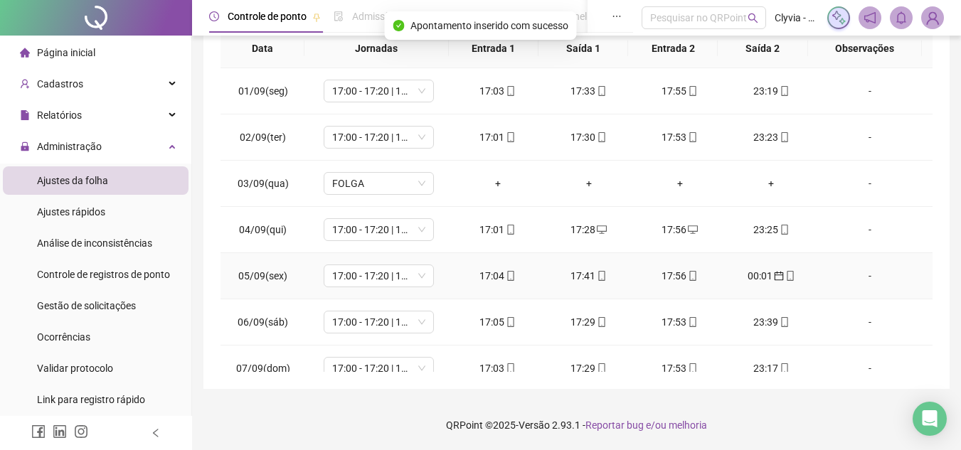
scroll to position [0, 0]
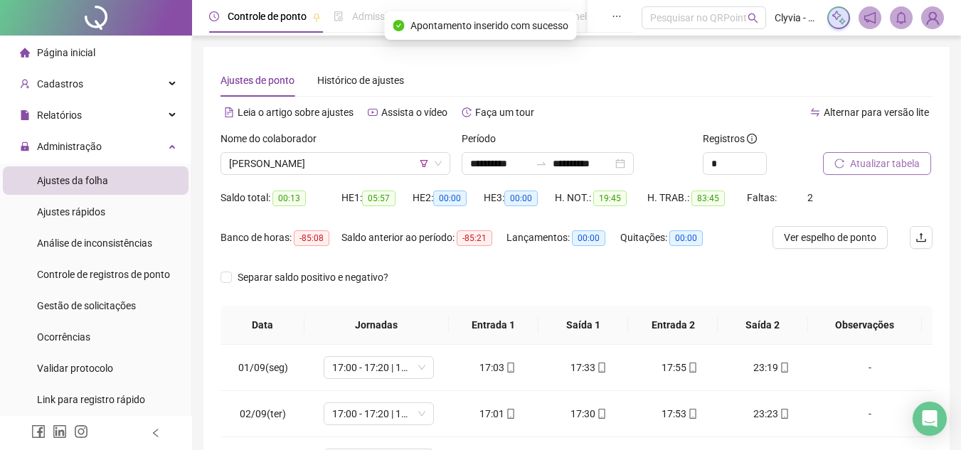
click at [863, 159] on span "Atualizar tabela" at bounding box center [885, 164] width 70 height 16
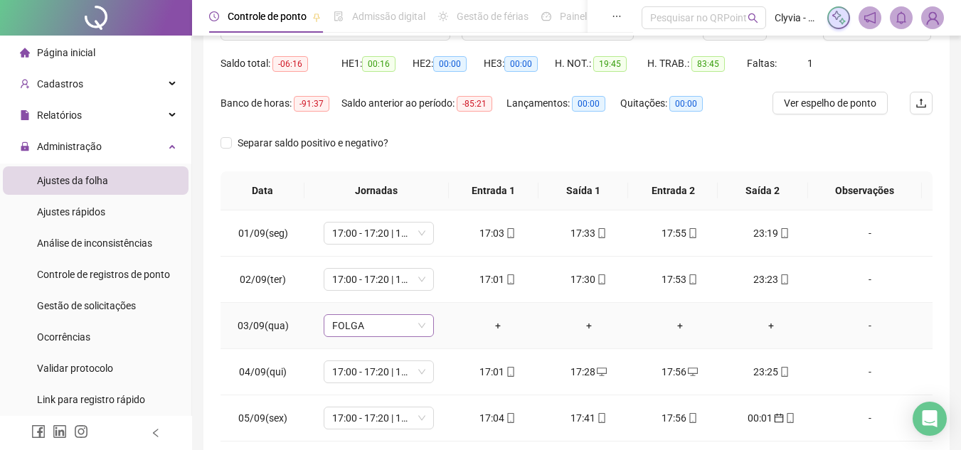
scroll to position [63, 0]
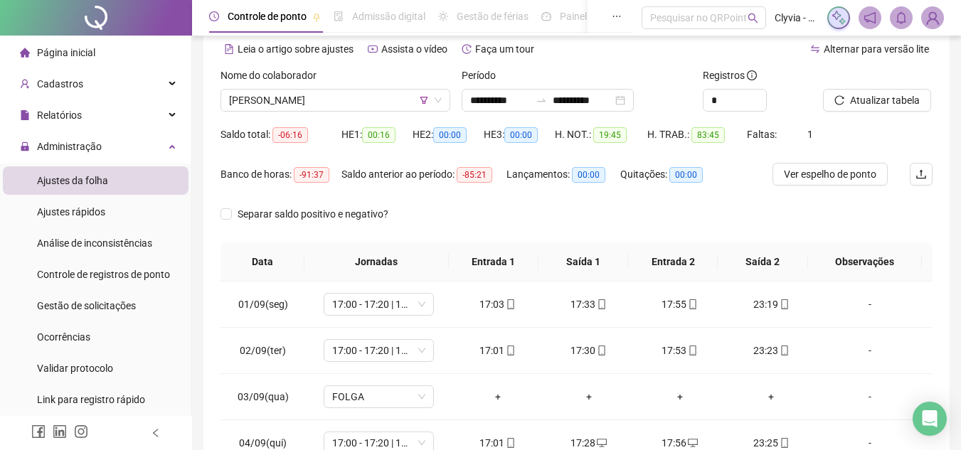
click at [347, 85] on div "Nome do colaborador" at bounding box center [335, 78] width 230 height 21
click at [348, 100] on span "[PERSON_NAME]" at bounding box center [335, 100] width 213 height 21
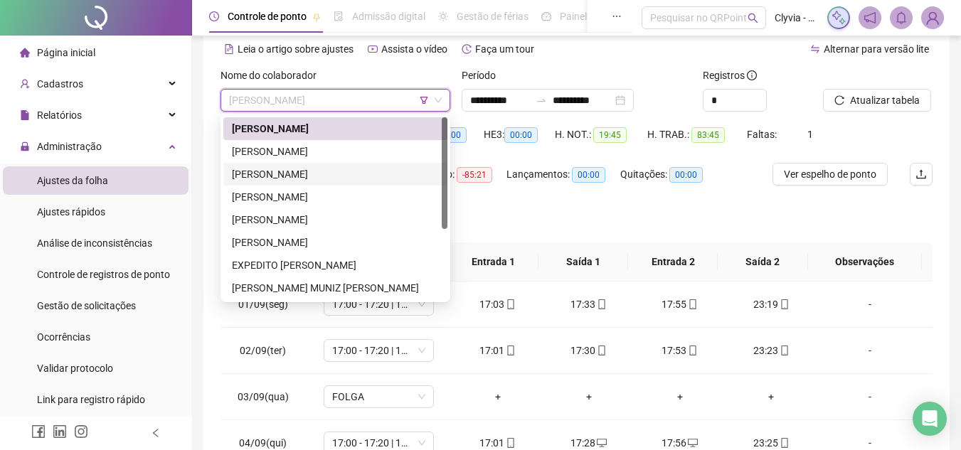
click at [309, 151] on div "[PERSON_NAME]" at bounding box center [335, 152] width 207 height 16
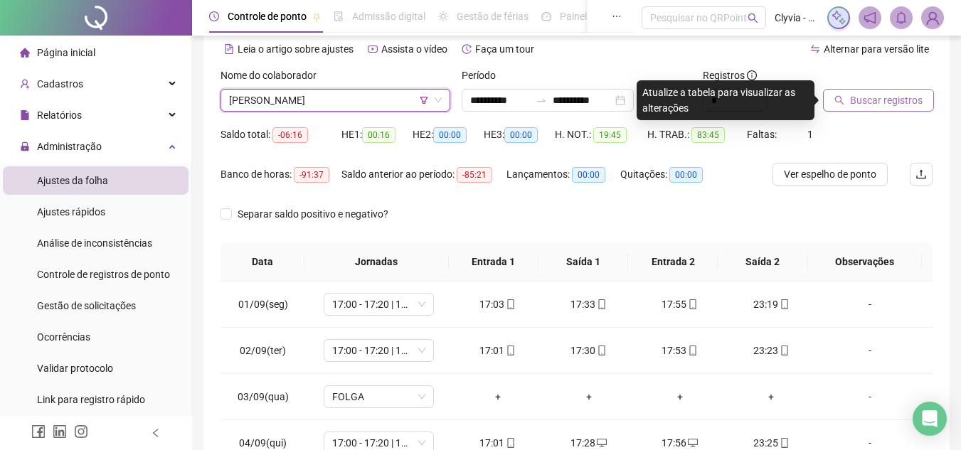
click at [855, 90] on button "Buscar registros" at bounding box center [878, 100] width 111 height 23
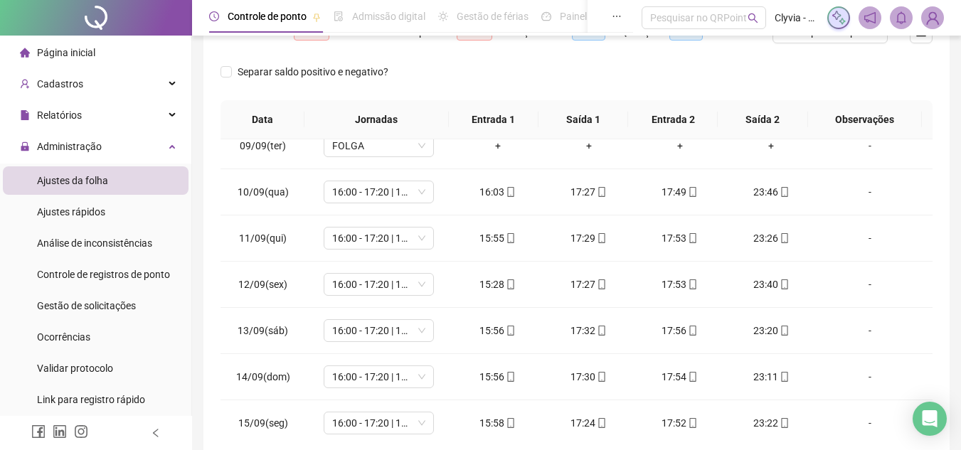
scroll to position [528, 0]
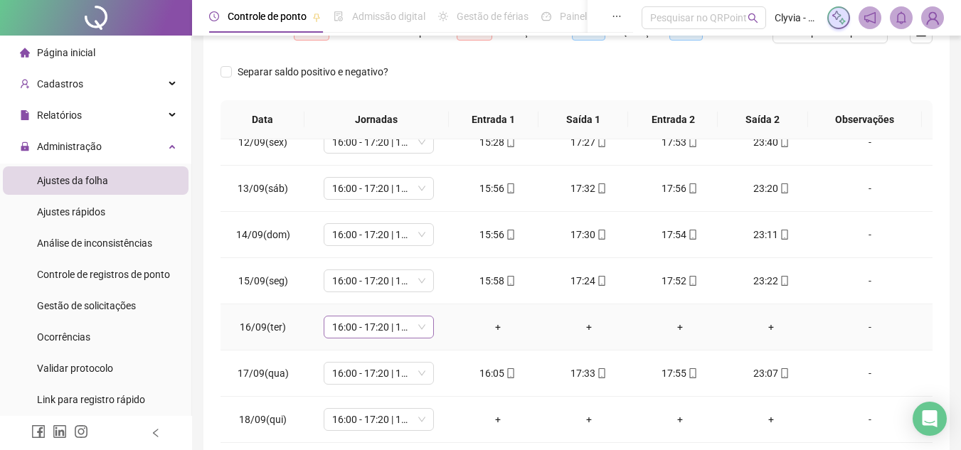
click at [402, 331] on span "16:00 - 17:20 | 17:50 - 00:00" at bounding box center [378, 326] width 93 height 21
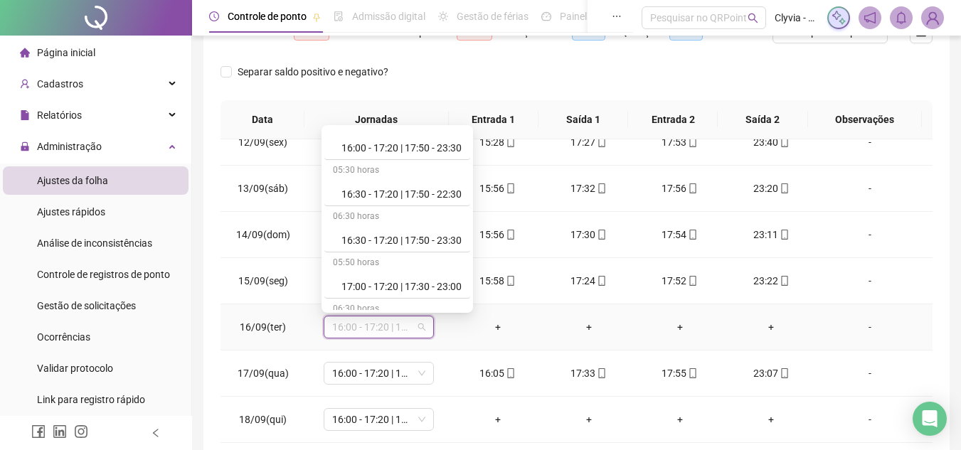
scroll to position [853, 0]
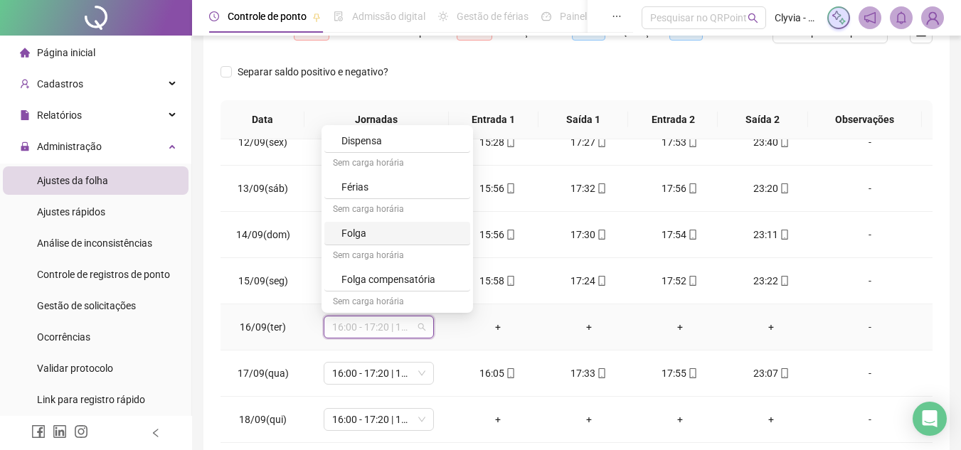
click at [412, 237] on div "Folga" at bounding box center [401, 233] width 120 height 16
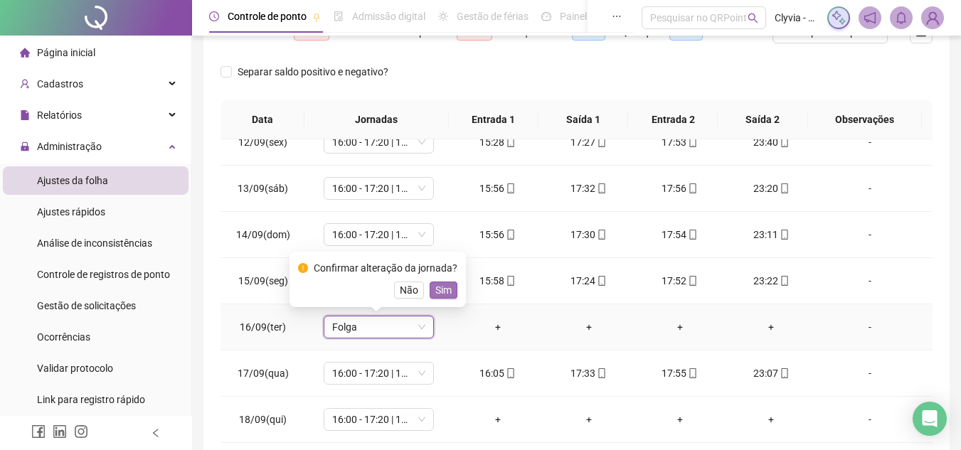
click at [444, 289] on span "Sim" at bounding box center [443, 290] width 16 height 16
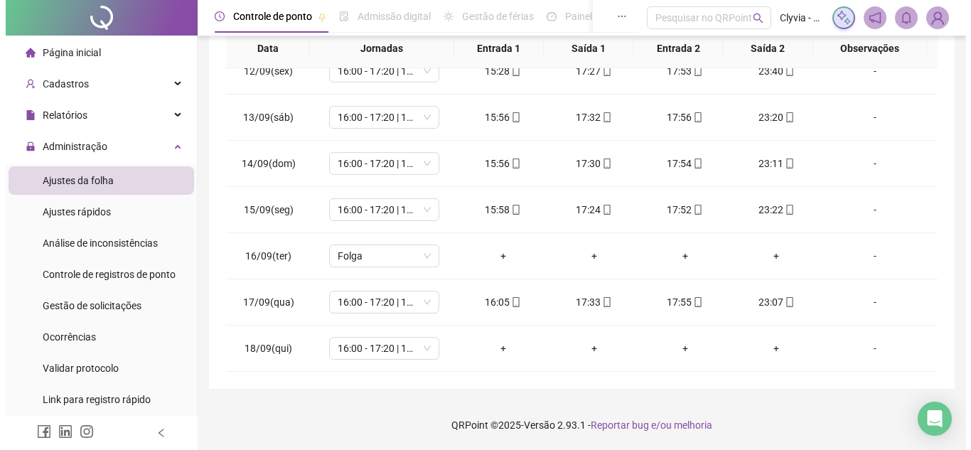
scroll to position [63, 0]
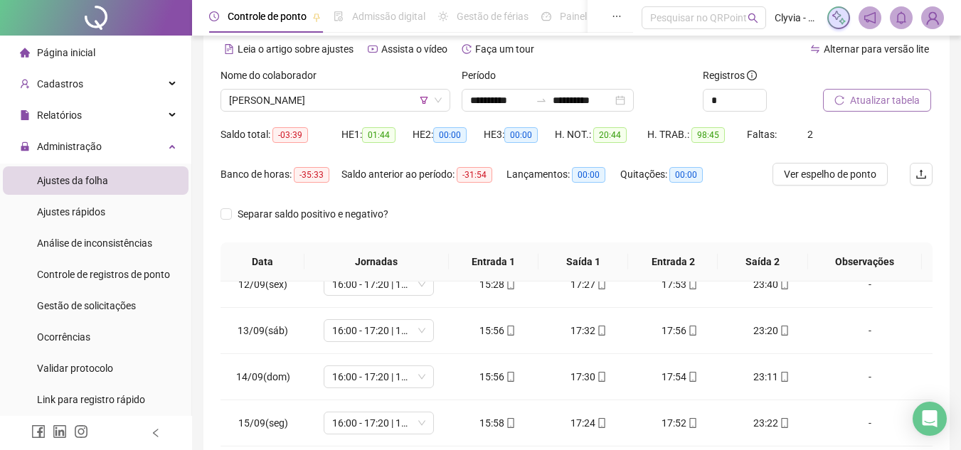
click at [867, 98] on span "Atualizar tabela" at bounding box center [885, 100] width 70 height 16
click at [400, 102] on span "[PERSON_NAME]" at bounding box center [335, 100] width 213 height 21
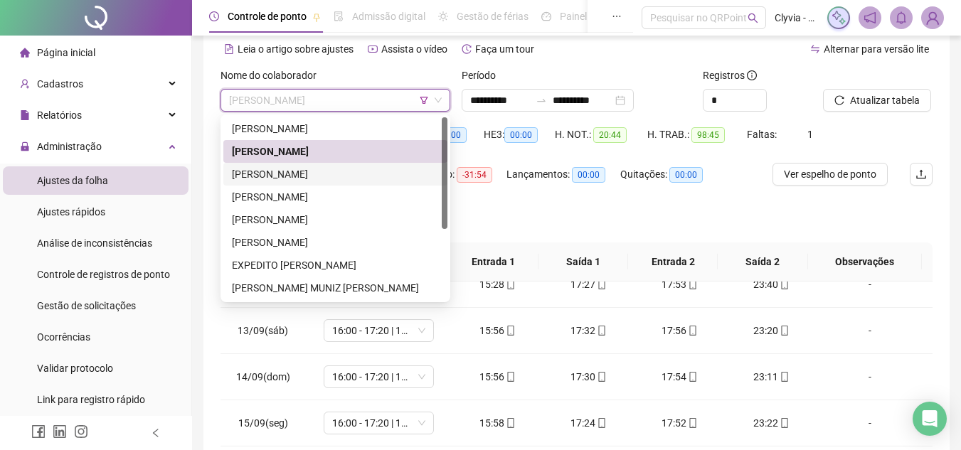
click at [339, 175] on div "[PERSON_NAME]" at bounding box center [335, 174] width 207 height 16
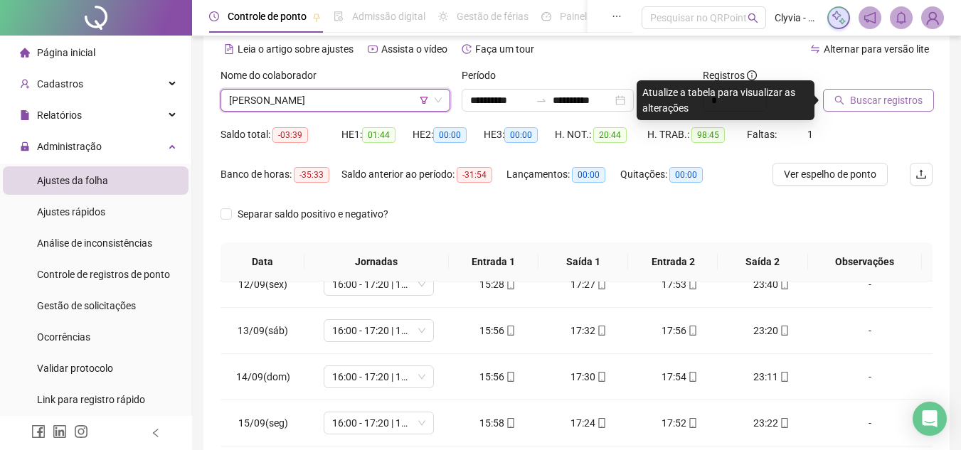
click at [876, 98] on span "Buscar registros" at bounding box center [886, 100] width 73 height 16
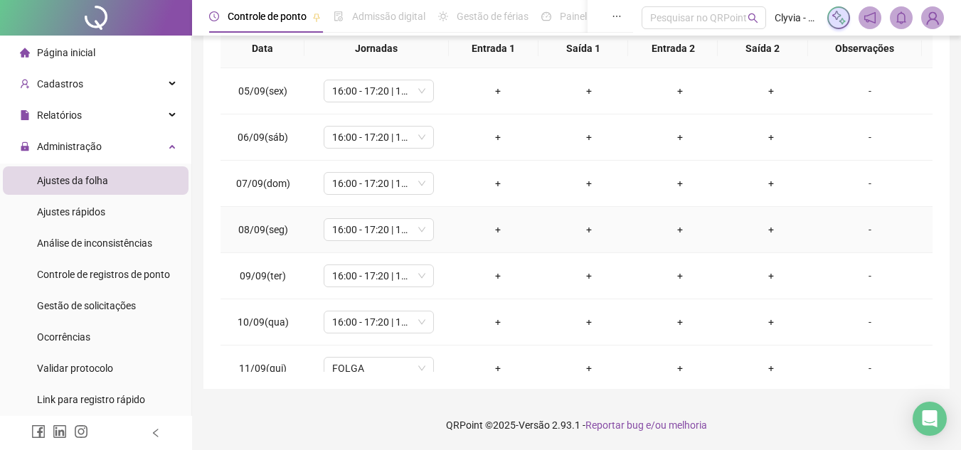
scroll to position [0, 0]
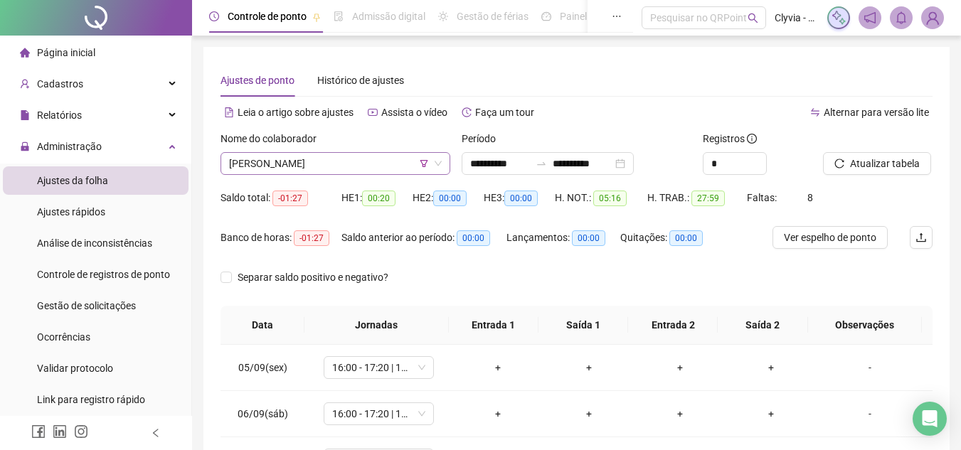
click at [349, 167] on span "[PERSON_NAME]" at bounding box center [335, 163] width 213 height 21
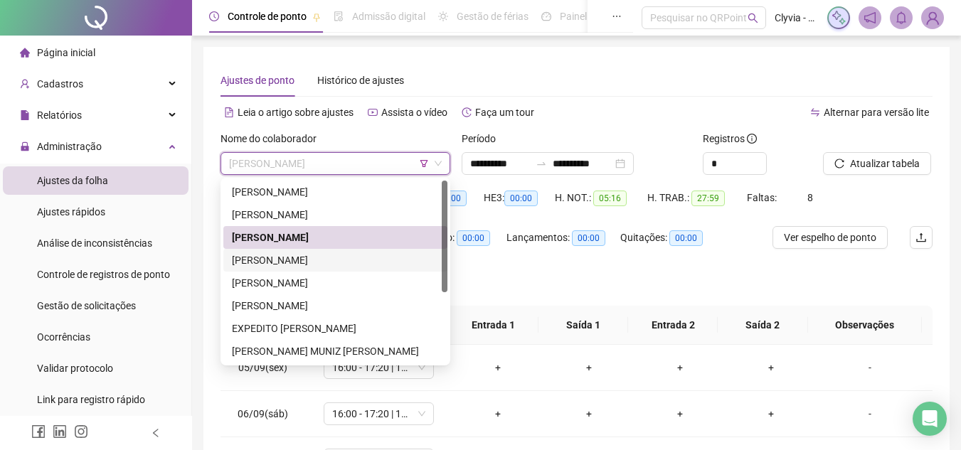
click at [316, 263] on div "[PERSON_NAME]" at bounding box center [335, 260] width 207 height 16
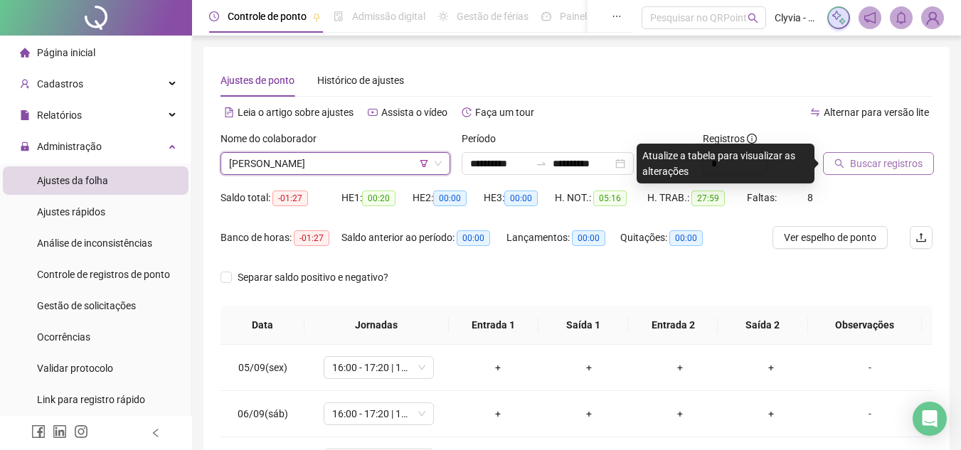
click at [884, 174] on button "Buscar registros" at bounding box center [878, 163] width 111 height 23
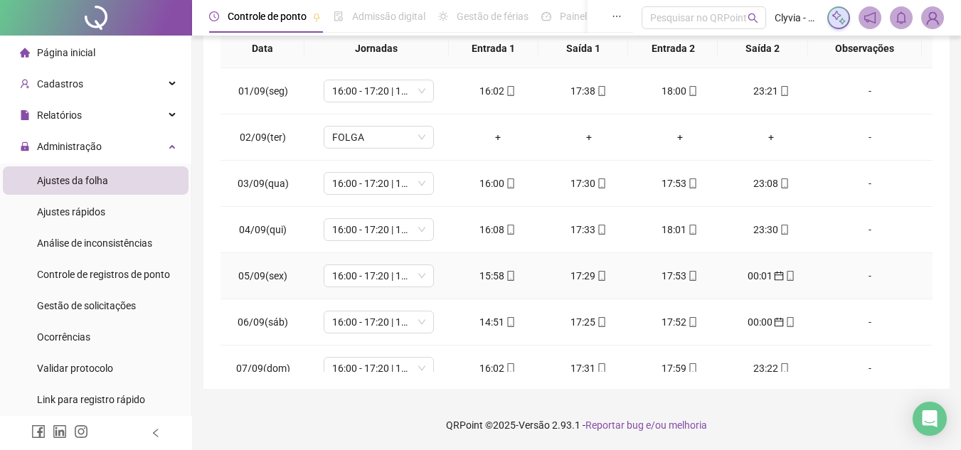
scroll to position [63, 0]
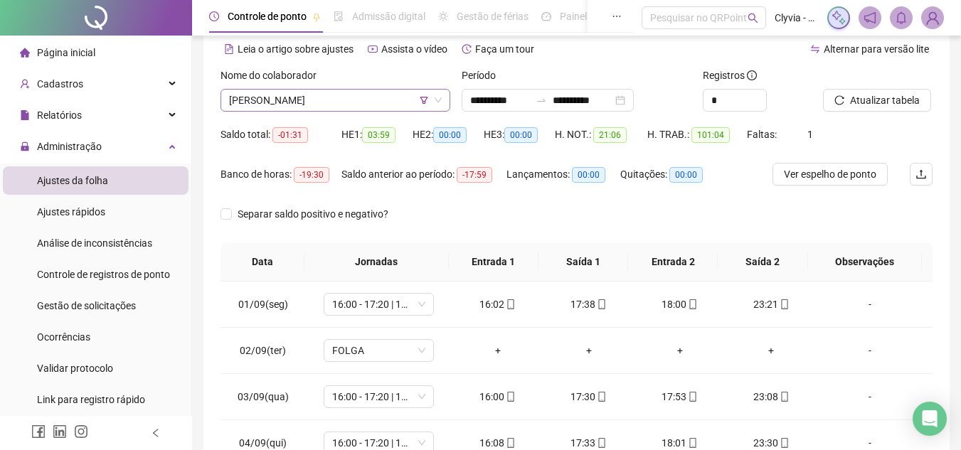
click at [342, 105] on span "[PERSON_NAME]" at bounding box center [335, 100] width 213 height 21
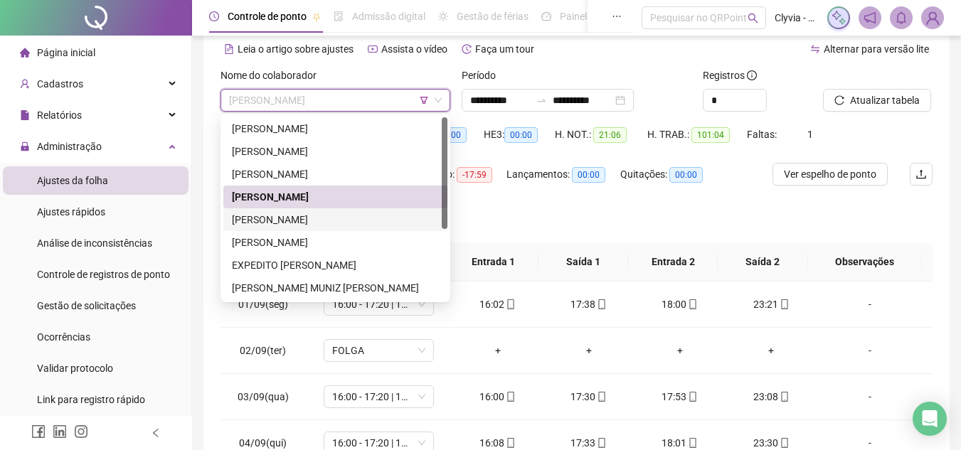
click at [306, 220] on div "[PERSON_NAME]" at bounding box center [335, 220] width 207 height 16
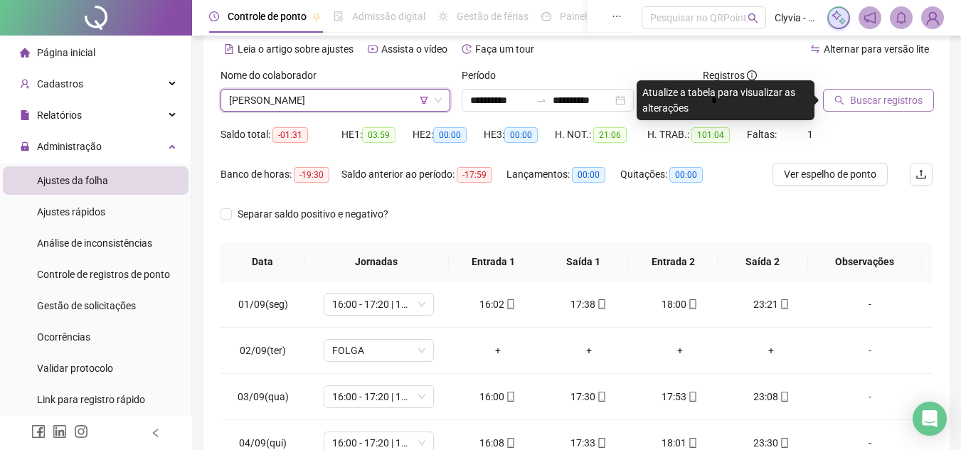
click at [885, 95] on span "Buscar registros" at bounding box center [886, 100] width 73 height 16
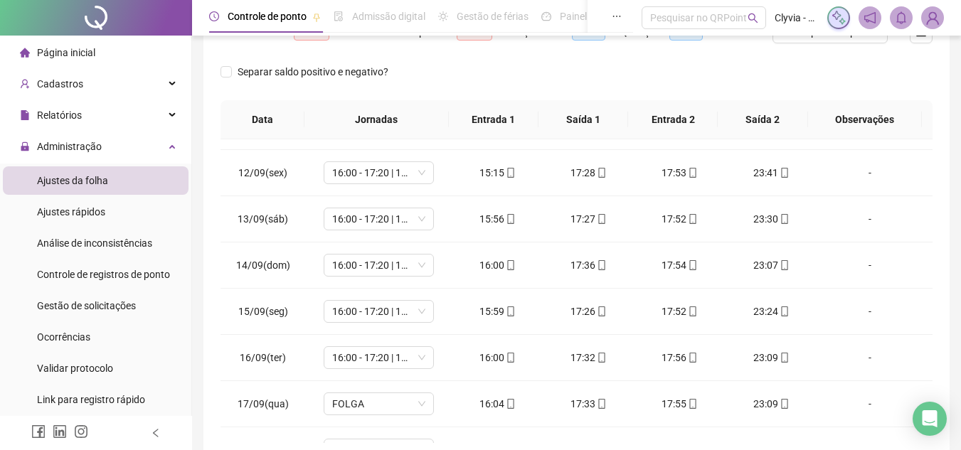
scroll to position [528, 0]
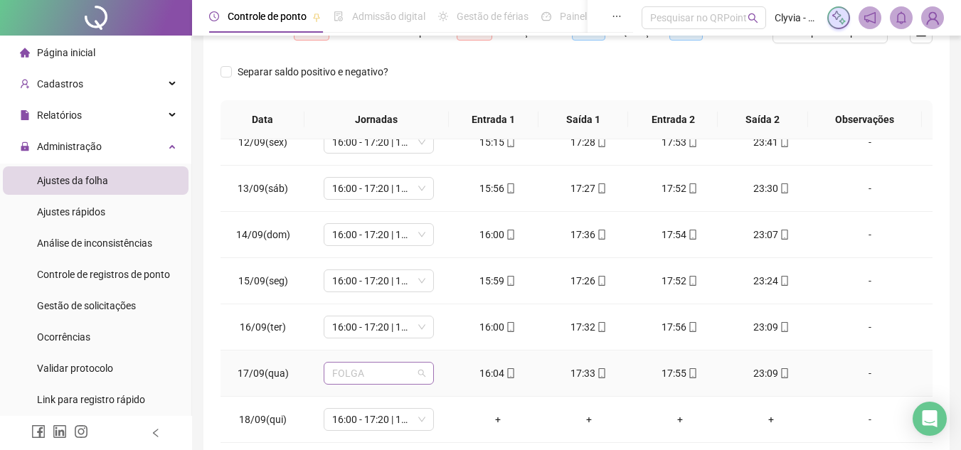
click at [368, 369] on span "FOLGA" at bounding box center [378, 373] width 93 height 21
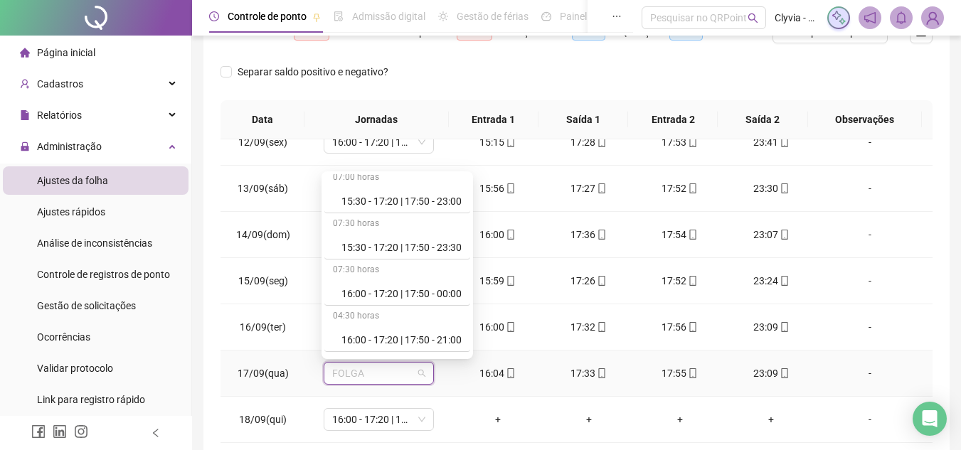
scroll to position [356, 0]
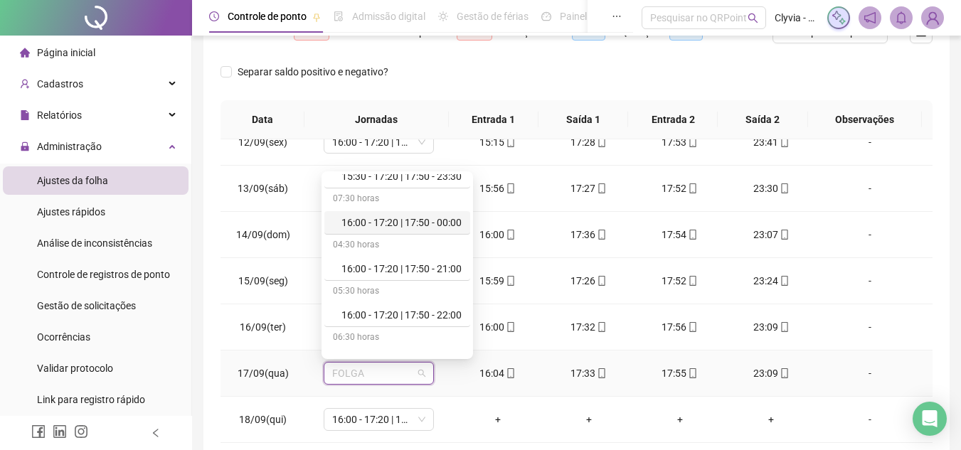
click at [427, 223] on div "16:00 - 17:20 | 17:50 - 00:00" at bounding box center [401, 223] width 120 height 16
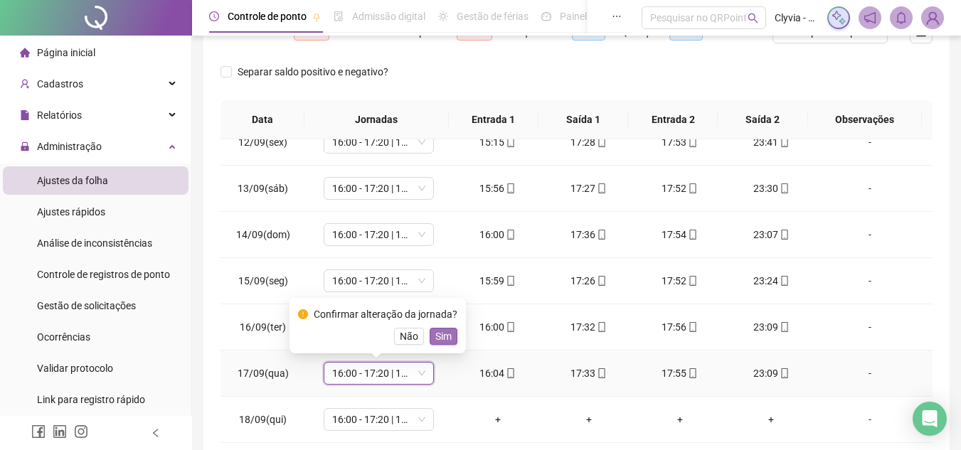
click at [443, 336] on span "Sim" at bounding box center [443, 337] width 16 height 16
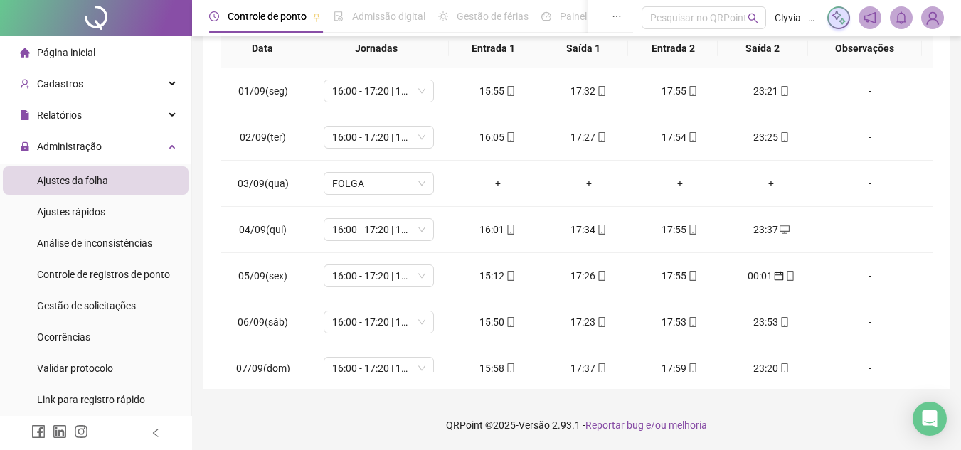
scroll to position [63, 0]
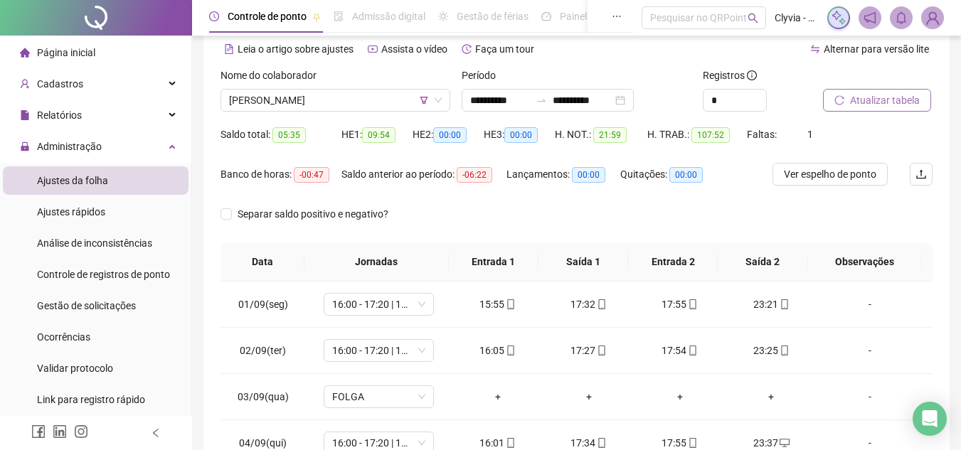
click at [871, 97] on span "Atualizar tabela" at bounding box center [885, 100] width 70 height 16
click at [410, 105] on span "[PERSON_NAME]" at bounding box center [335, 100] width 213 height 21
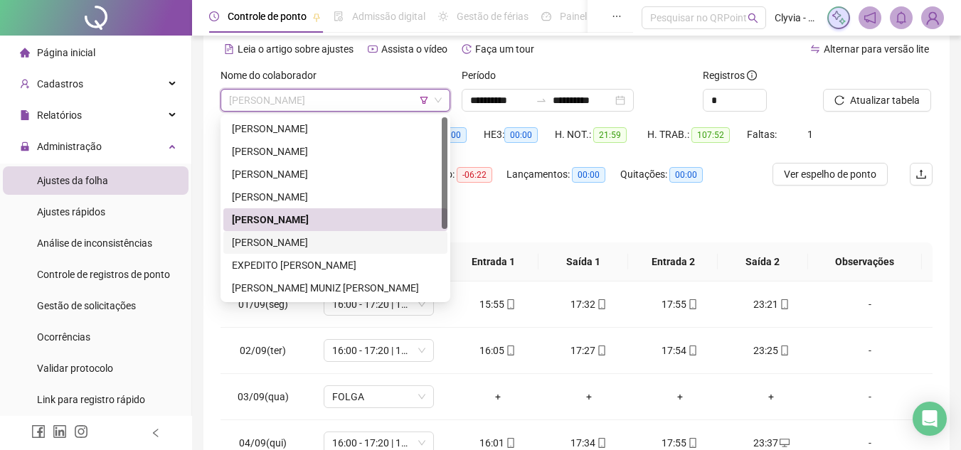
click at [297, 233] on div "[PERSON_NAME]" at bounding box center [335, 242] width 224 height 23
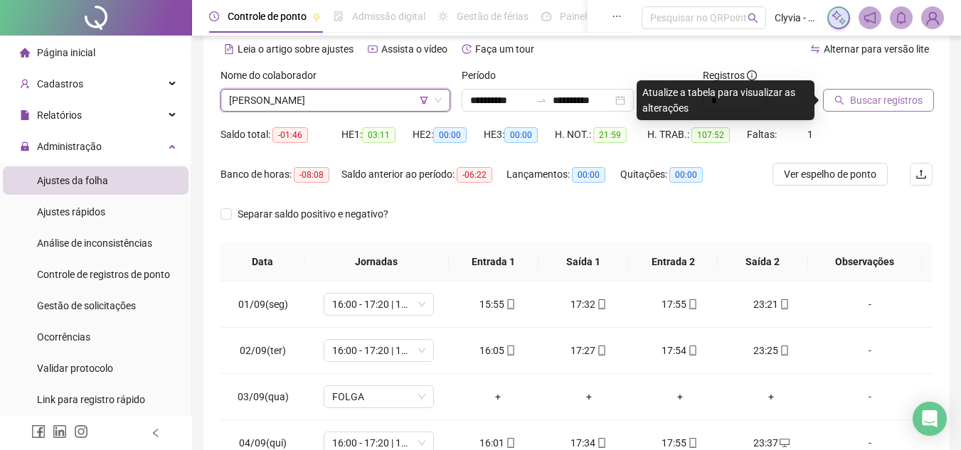
click at [886, 96] on span "Buscar registros" at bounding box center [886, 100] width 73 height 16
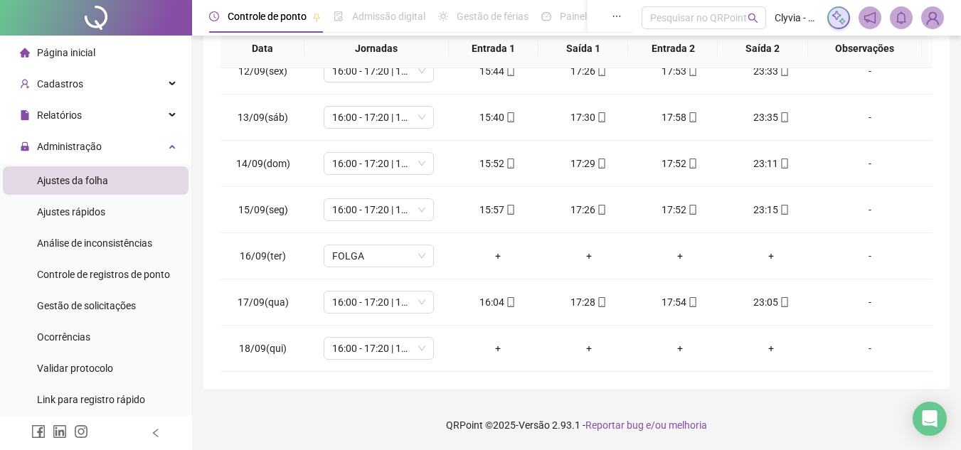
scroll to position [0, 0]
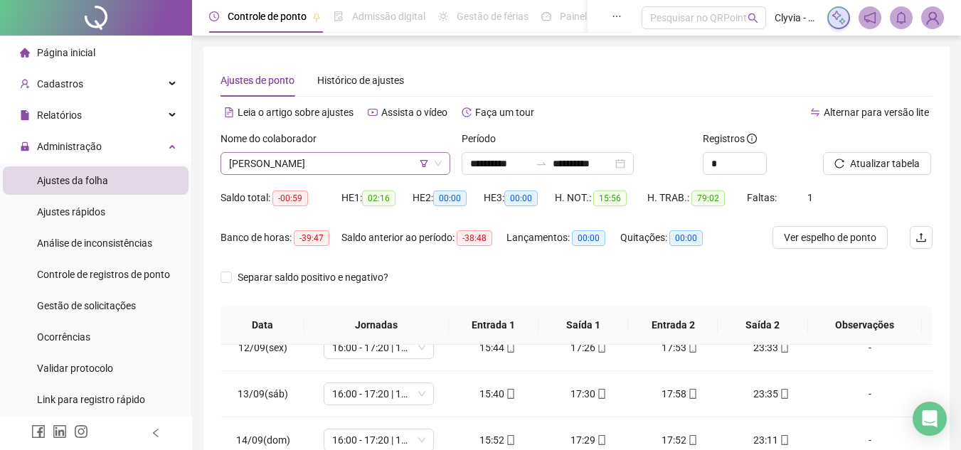
click at [297, 161] on span "[PERSON_NAME]" at bounding box center [335, 163] width 213 height 21
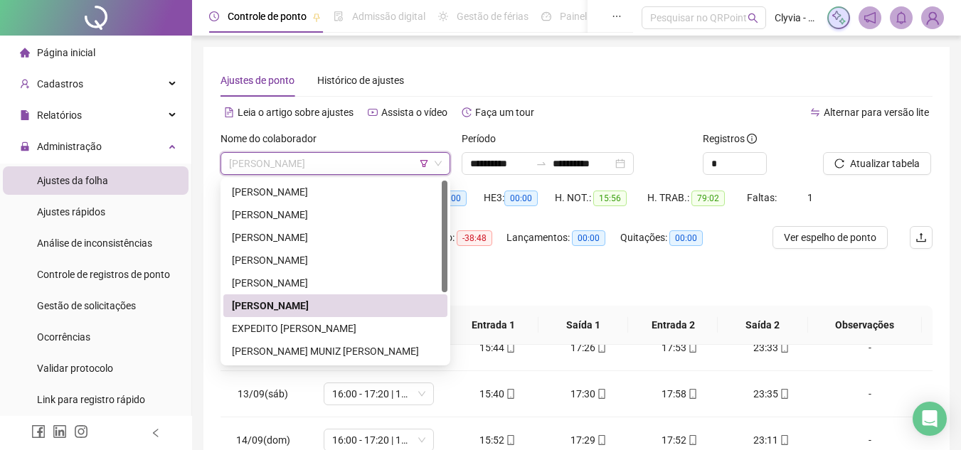
click at [282, 326] on div "EXPEDITO [PERSON_NAME]" at bounding box center [335, 329] width 207 height 16
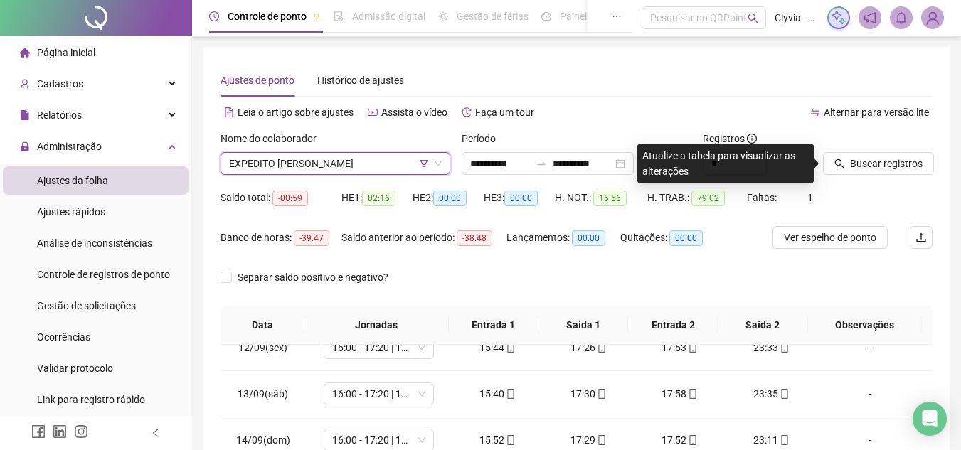
click at [375, 173] on span "EXPEDITO [PERSON_NAME]" at bounding box center [335, 163] width 213 height 21
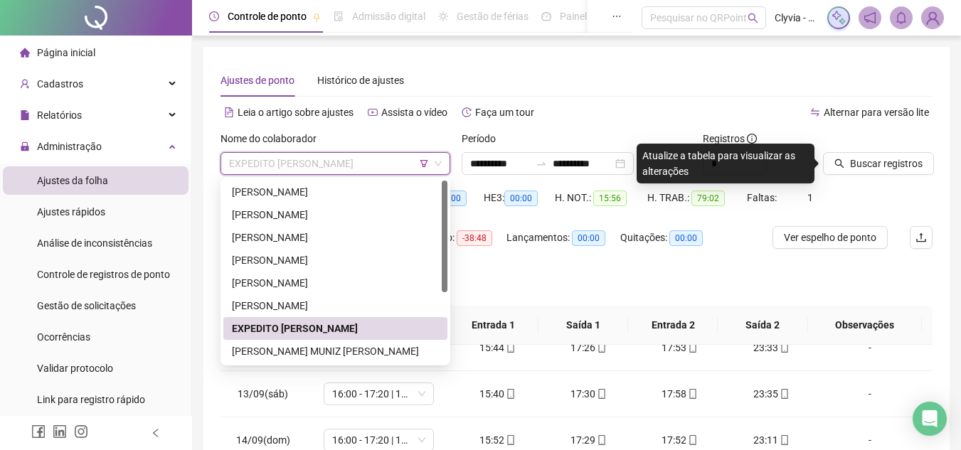
click at [324, 346] on div "[PERSON_NAME] MUNIZ [PERSON_NAME]" at bounding box center [335, 351] width 207 height 16
click at [324, 346] on div "16:00 - 17:20 | 17:50 - 23:30" at bounding box center [379, 347] width 110 height 23
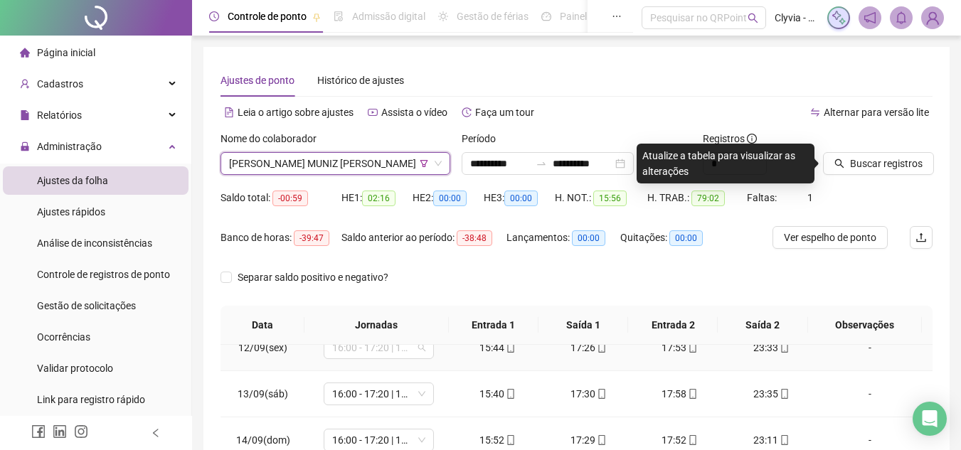
scroll to position [520, 0]
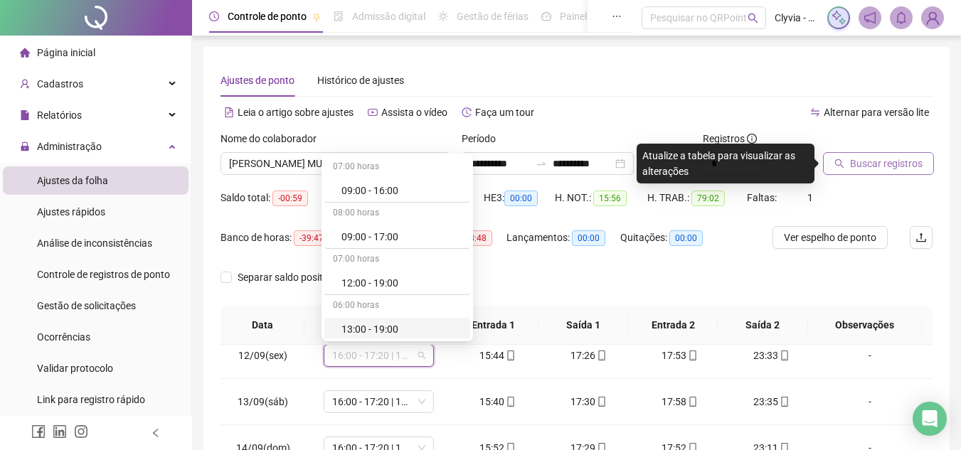
click at [865, 159] on span "Buscar registros" at bounding box center [886, 164] width 73 height 16
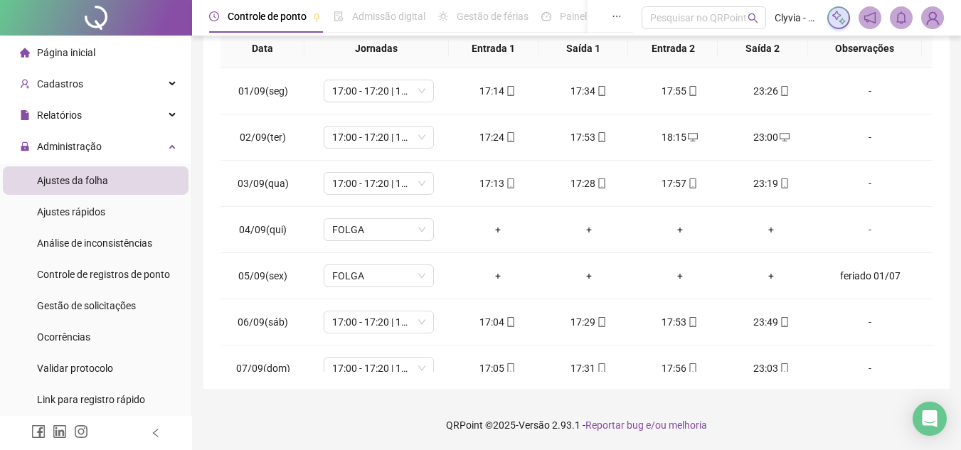
scroll to position [63, 0]
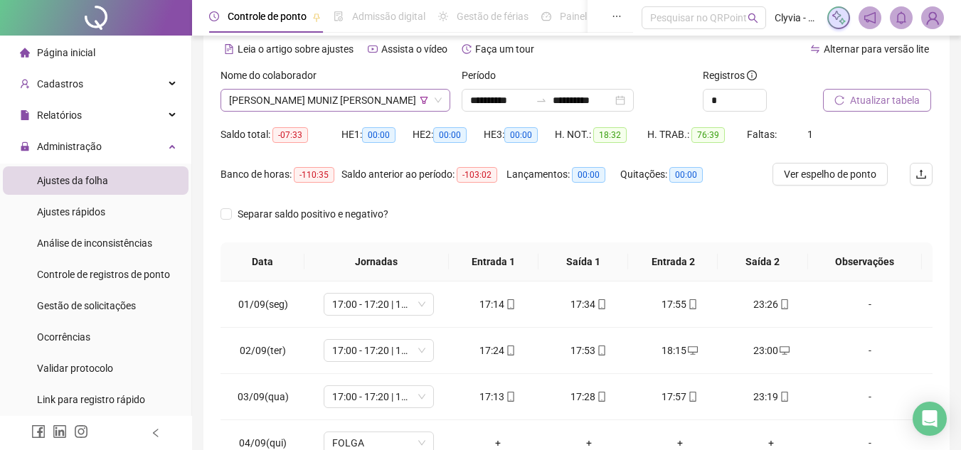
click at [379, 109] on span "[PERSON_NAME] MUNIZ [PERSON_NAME]" at bounding box center [335, 100] width 213 height 21
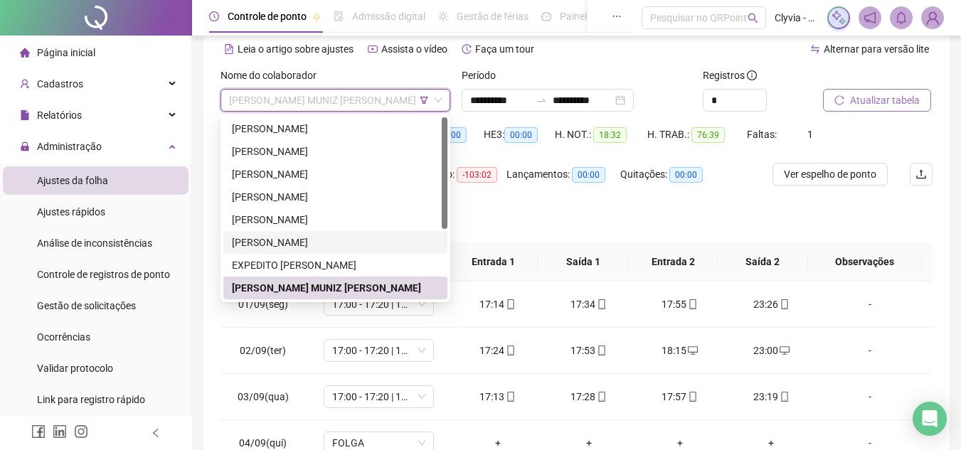
scroll to position [71, 0]
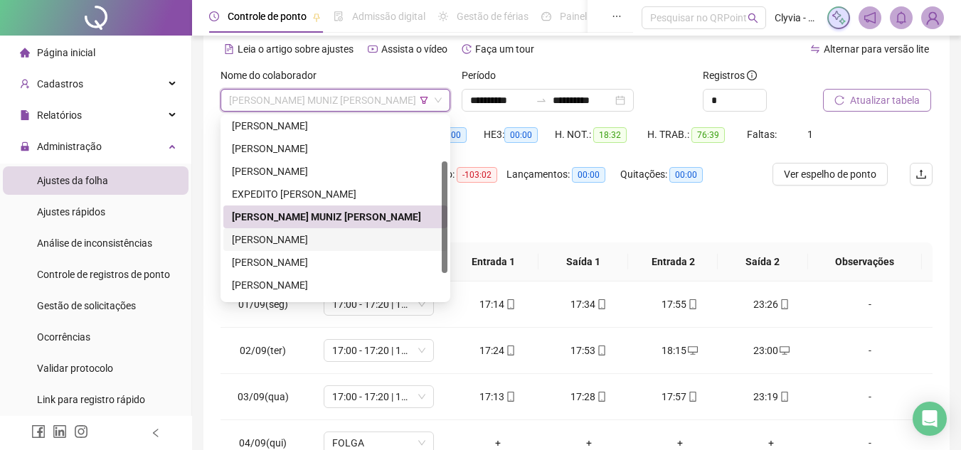
click at [310, 238] on div "[PERSON_NAME]" at bounding box center [335, 240] width 207 height 16
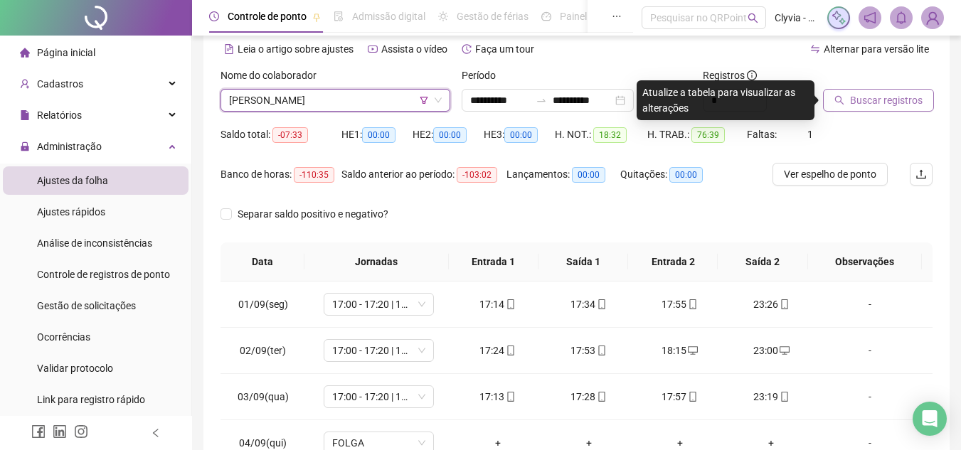
click at [875, 103] on span "Buscar registros" at bounding box center [886, 100] width 73 height 16
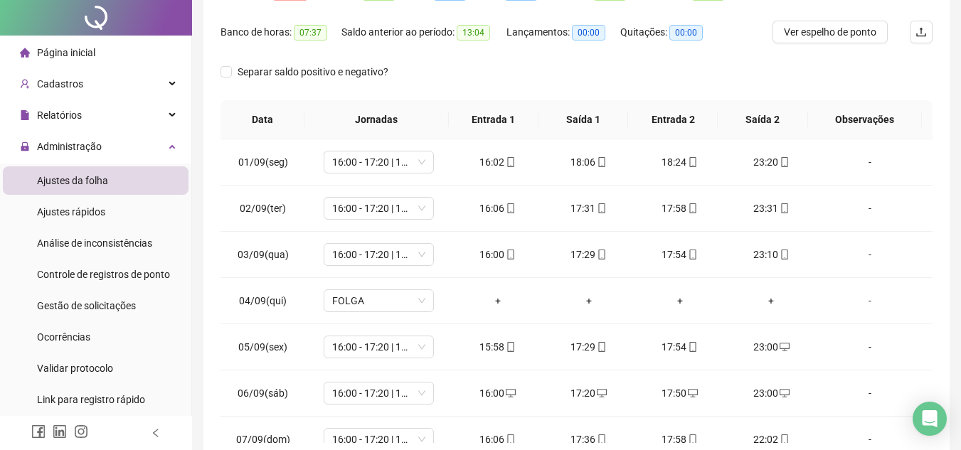
scroll to position [0, 0]
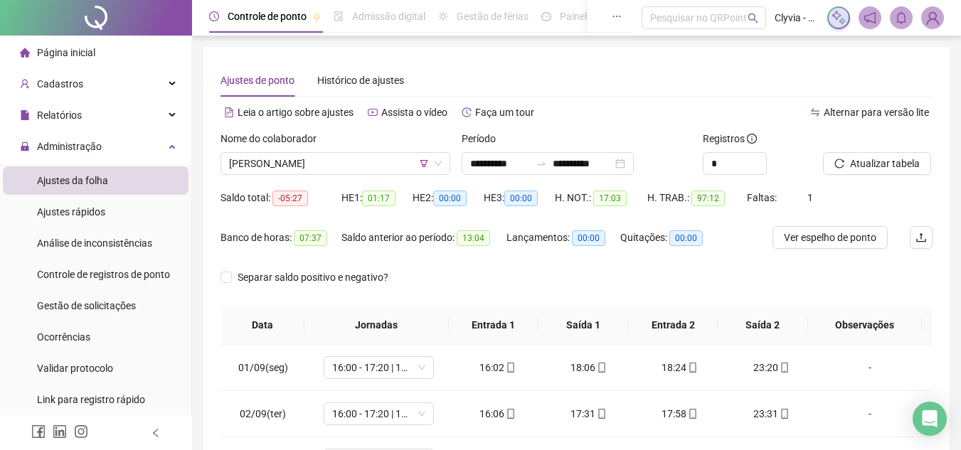
click at [358, 178] on div "Nome do colaborador [PERSON_NAME]" at bounding box center [335, 158] width 241 height 55
click at [351, 156] on span "[PERSON_NAME]" at bounding box center [335, 163] width 213 height 21
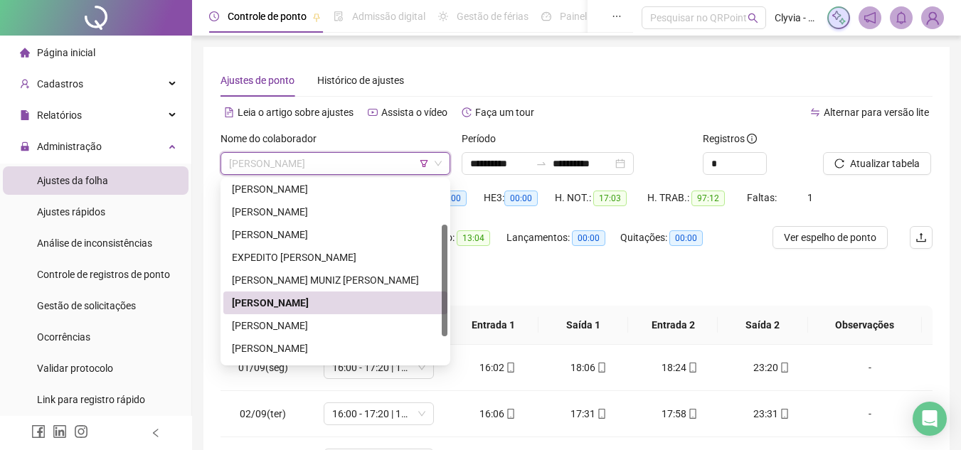
click at [314, 302] on div "[PERSON_NAME]" at bounding box center [335, 303] width 207 height 16
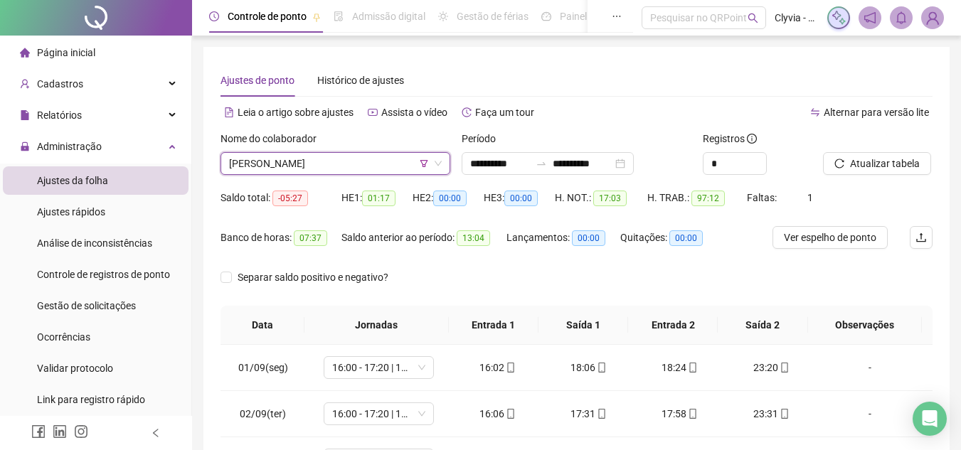
click at [375, 150] on div "Nome do colaborador" at bounding box center [335, 141] width 230 height 21
click at [345, 172] on span "[PERSON_NAME]" at bounding box center [335, 163] width 213 height 21
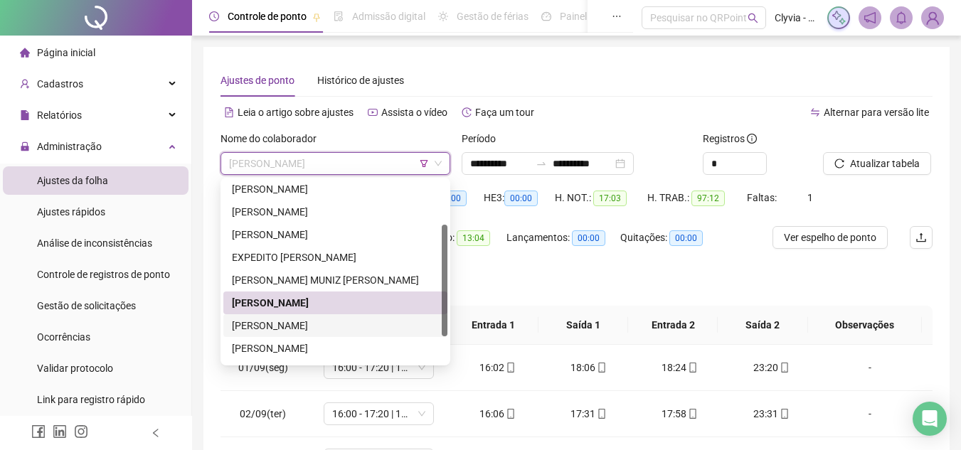
click at [282, 329] on div "[PERSON_NAME]" at bounding box center [335, 326] width 207 height 16
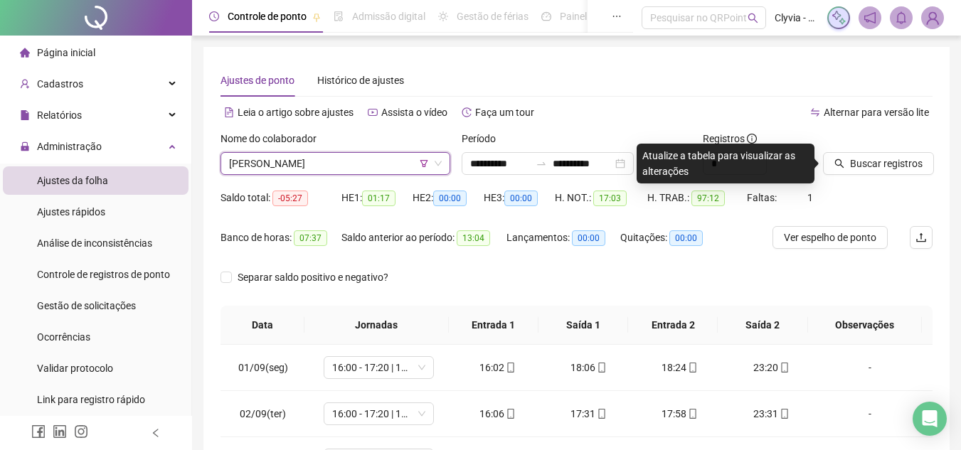
click at [872, 146] on div at bounding box center [860, 141] width 74 height 21
click at [869, 154] on button "Buscar registros" at bounding box center [878, 163] width 111 height 23
